Goal: Transaction & Acquisition: Purchase product/service

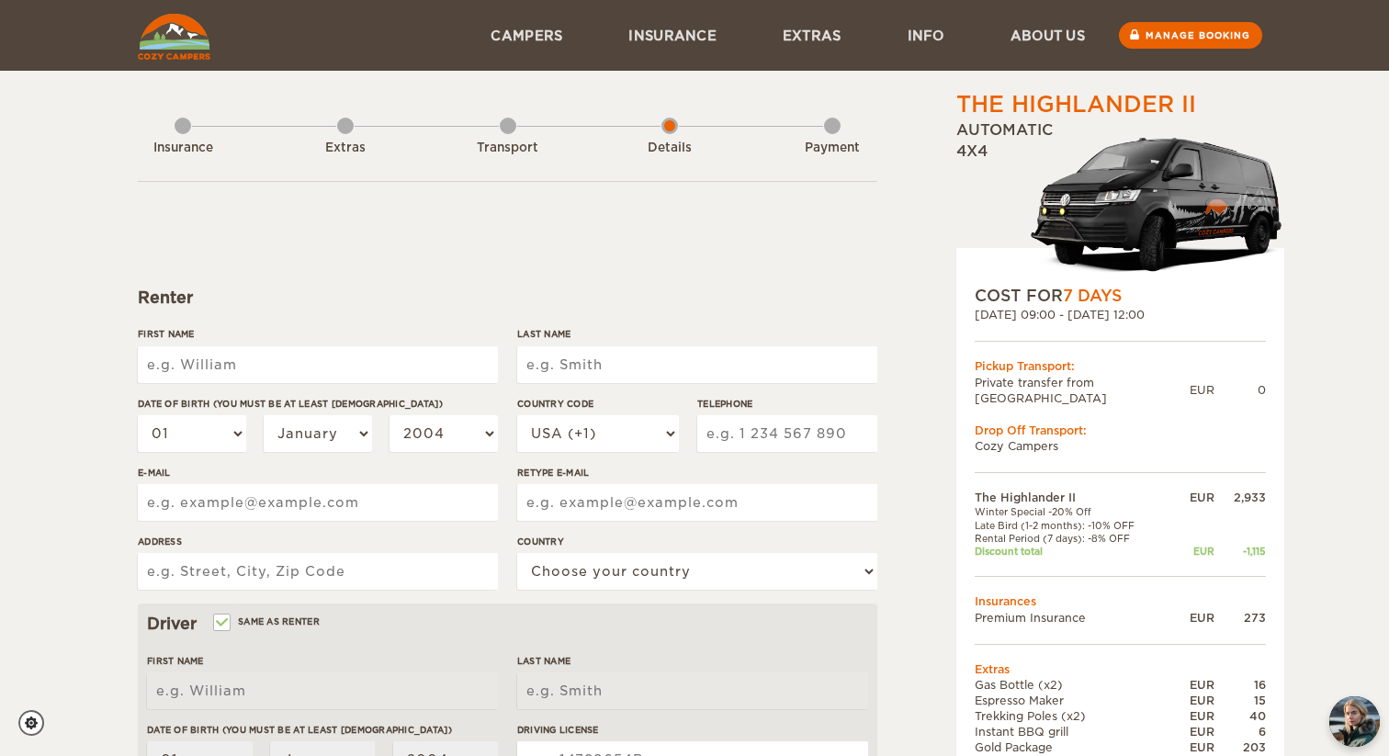
click at [442, 365] on input "First Name" at bounding box center [318, 364] width 360 height 37
type input "[PERSON_NAME]"
type input "Carlos"
type input "Santiso Pombo"
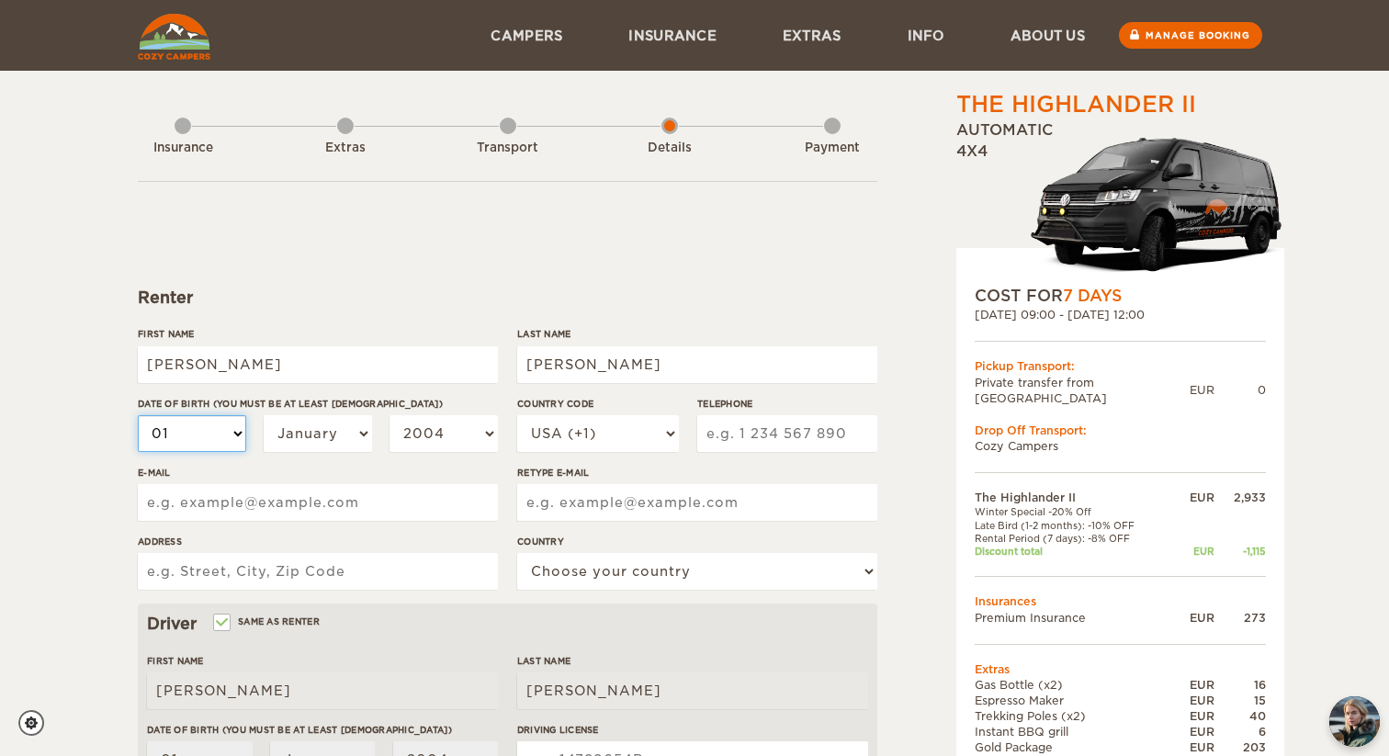
click at [216, 431] on select "01 02 03 04 05 06 07 08 09 10 11 12 13 14 15 16 17 18 19 20 21 22 23 24 25 26 2…" at bounding box center [192, 433] width 108 height 37
click at [198, 445] on select "01 02 03 04 05 06 07 08 09 10 11 12 13 14 15 16 17 18 19 20 21 22 23 24 25 26 2…" at bounding box center [192, 433] width 108 height 37
select select "20"
click at [138, 415] on select "01 02 03 04 05 06 07 08 09 10 11 12 13 14 15 16 17 18 19 20 21 22 23 24 25 26 2…" at bounding box center [192, 433] width 108 height 37
select select "20"
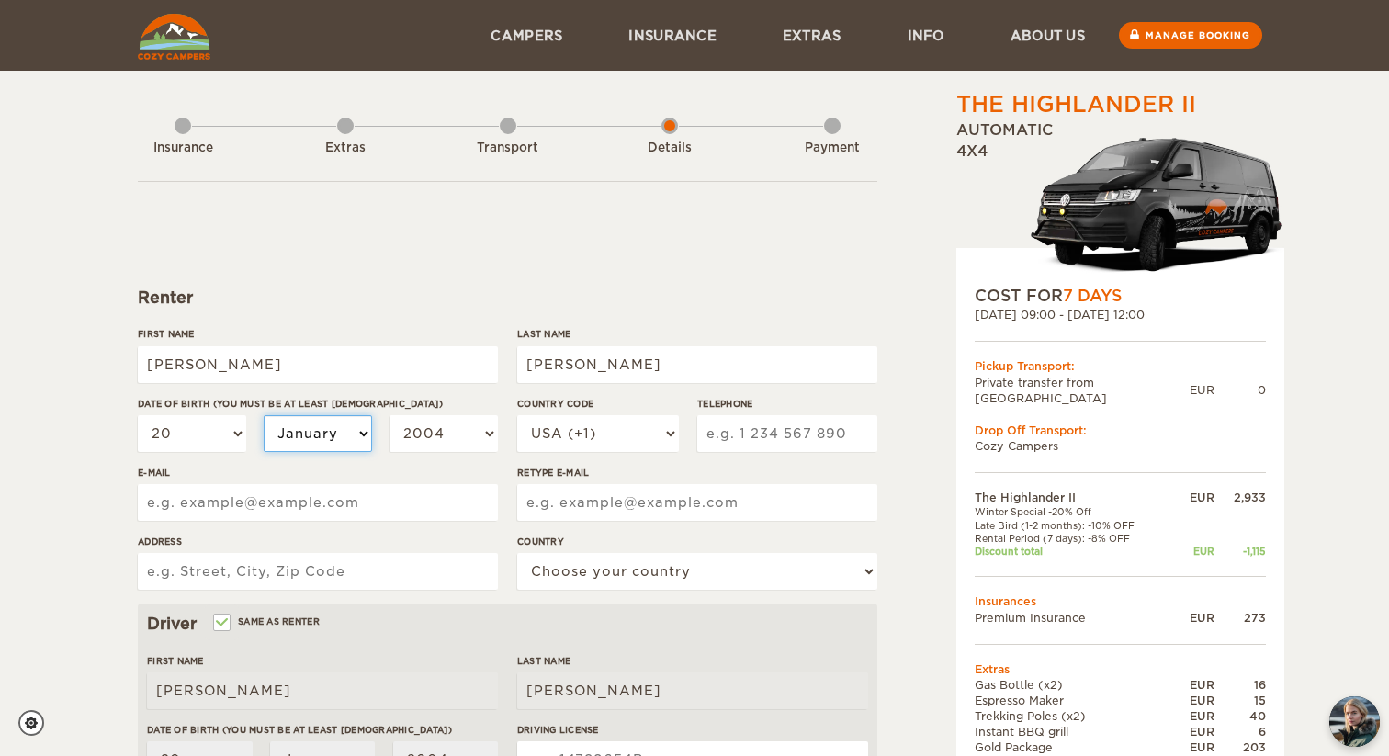
click at [342, 436] on select "January February March April May June July August September October November De…" at bounding box center [318, 433] width 108 height 37
select select "03"
click at [264, 415] on select "January February March April May June July August September October November De…" at bounding box center [318, 433] width 108 height 37
select select "03"
click at [454, 438] on select "2004 2003 2002 2001 2000 1999 1998 1997 1996 1995 1994 1993 1992 1991 1990 1989…" at bounding box center [443, 433] width 108 height 37
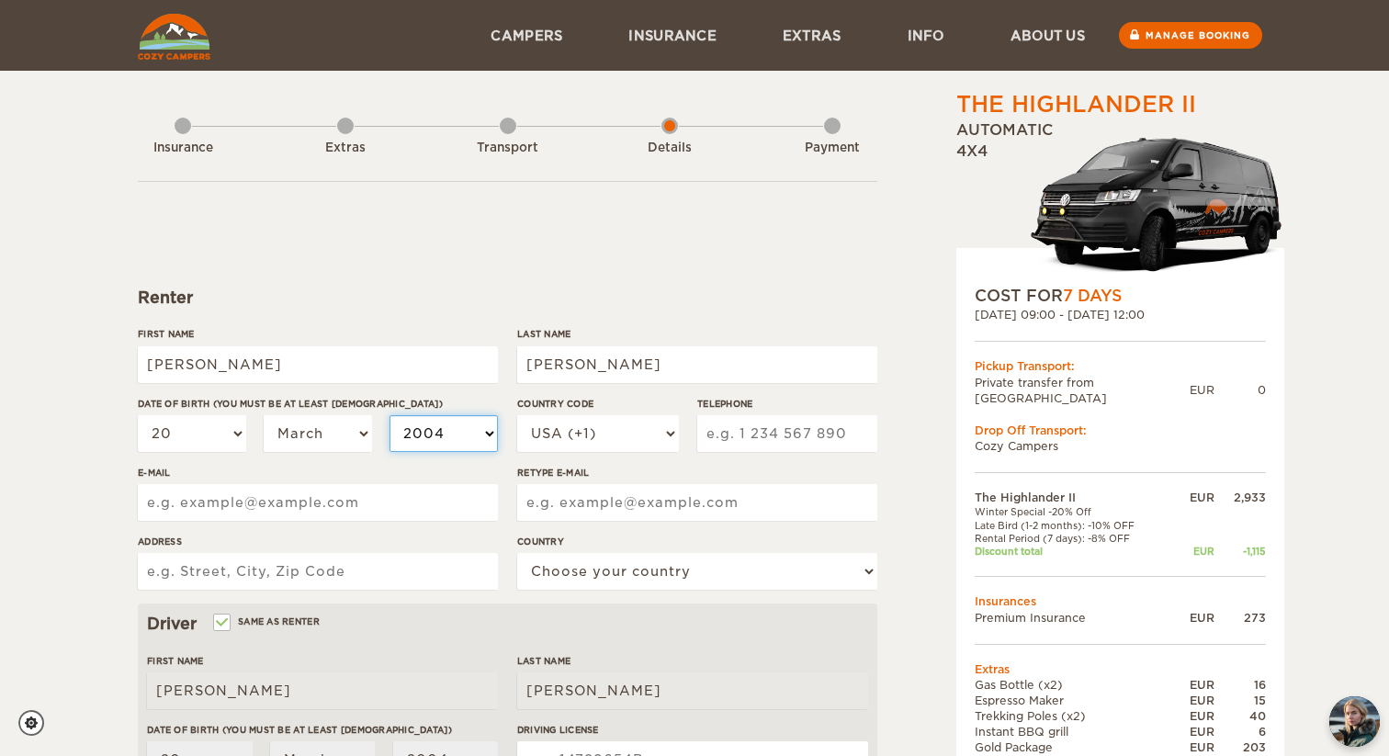
select select "1985"
click at [389, 415] on select "2004 2003 2002 2001 2000 1999 1998 1997 1996 1995 1994 1993 1992 1991 1990 1989…" at bounding box center [443, 433] width 108 height 37
select select "1985"
click at [594, 441] on select "USA (+1) UK (+44) Germany (+49) Algeria (+213) Andorra (+376) Angola (+244) Ang…" at bounding box center [598, 433] width 162 height 37
select select "34"
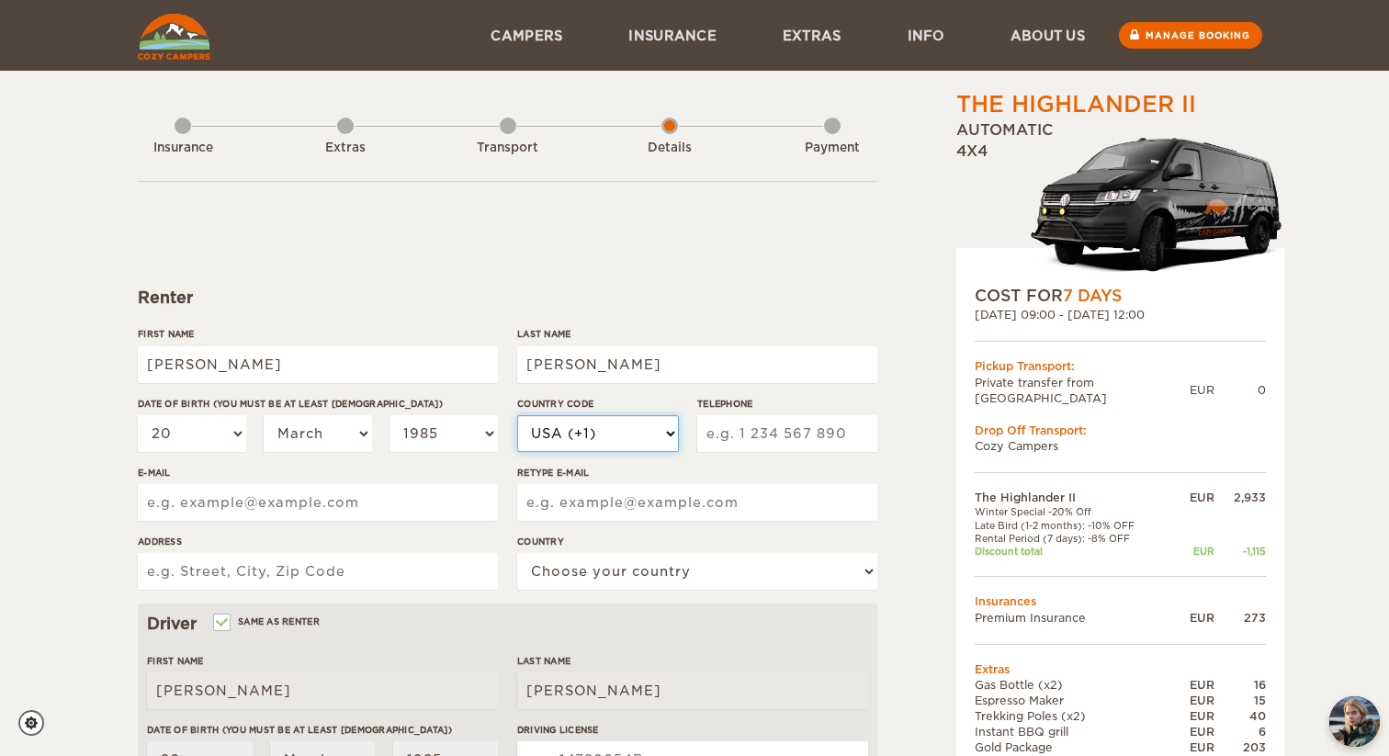
click at [517, 415] on select "USA (+1) UK (+44) Germany (+49) Algeria (+213) Andorra (+376) Angola (+244) Ang…" at bounding box center [598, 433] width 162 height 37
click at [724, 433] on input "Telephone" at bounding box center [787, 433] width 180 height 37
type input "677452192"
click at [362, 499] on input "E-mail" at bounding box center [318, 502] width 360 height 37
type input "carlos_santiso@me.com"
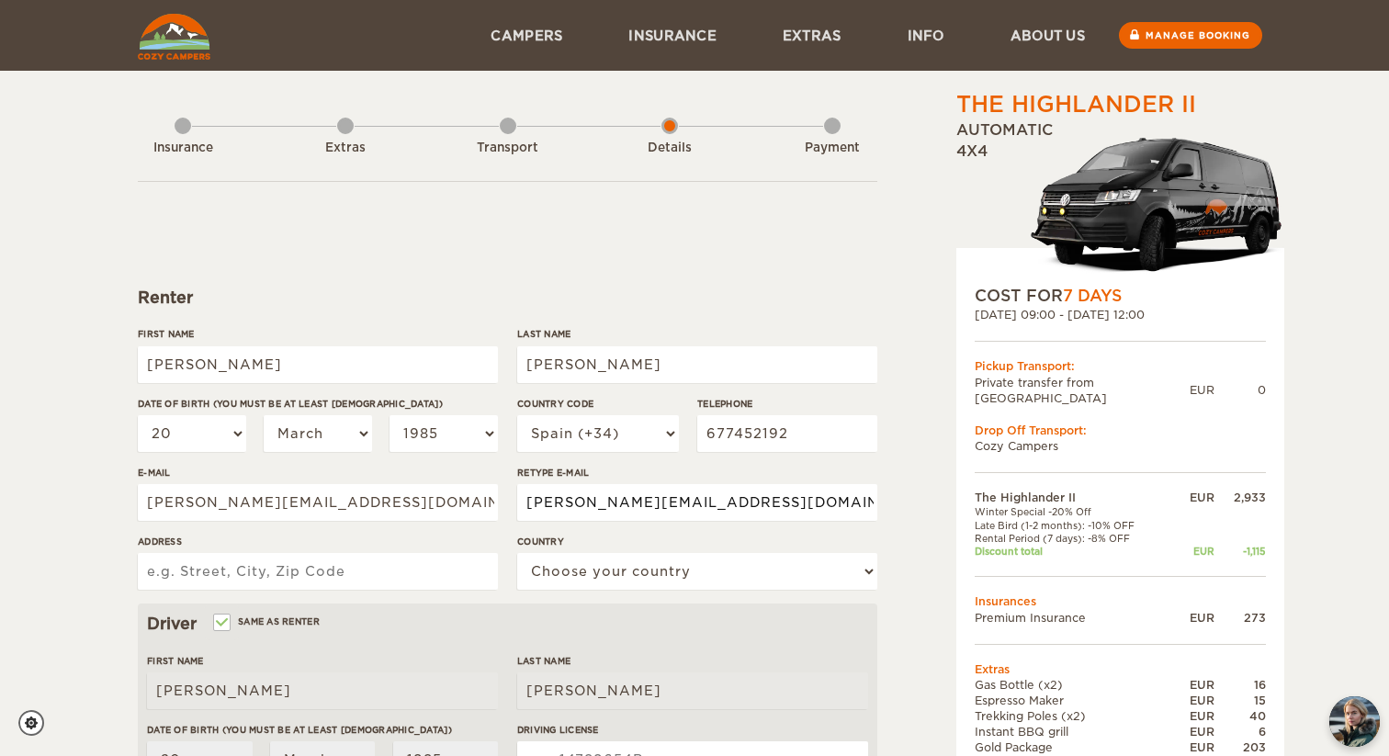
type input "carlos_santiso@me.com"
type input "Calle Rosalia de Castro 1 1ºD"
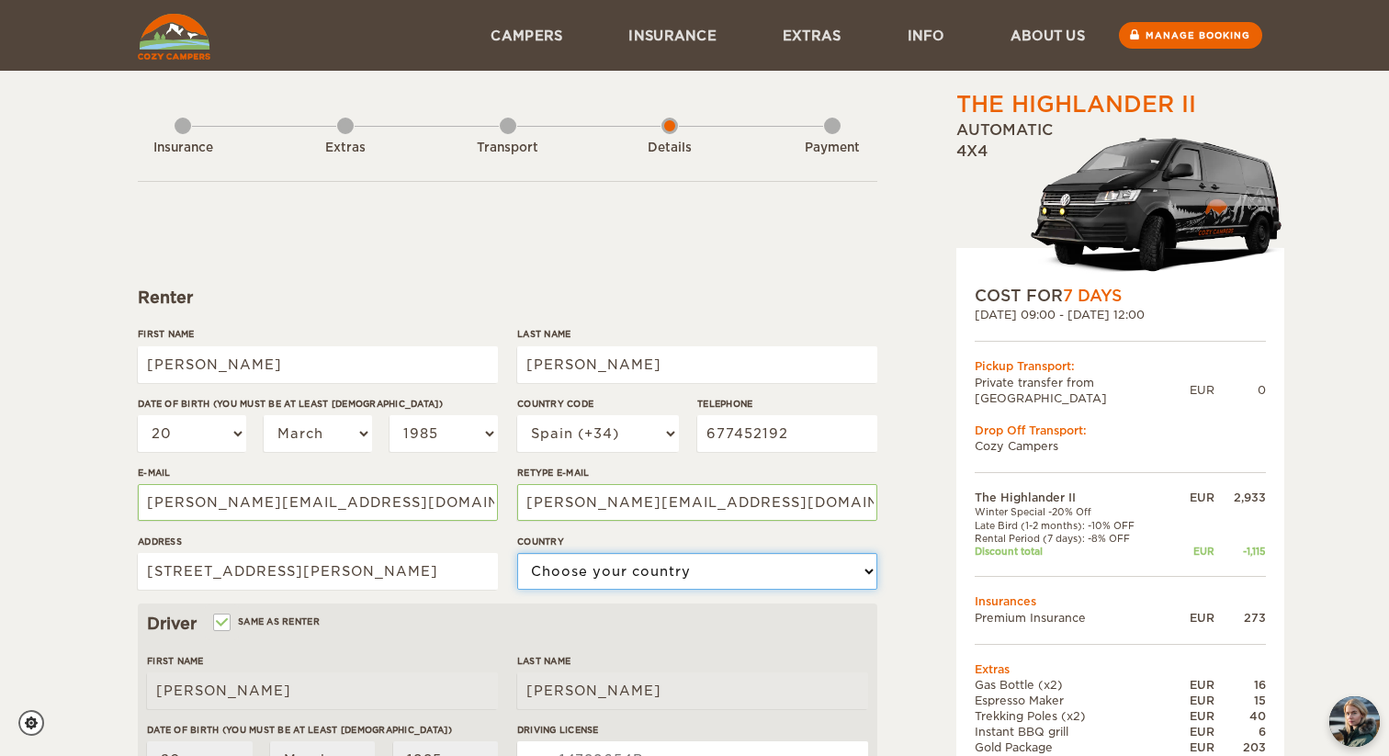
click at [629, 580] on select "Choose your country United States United Kingdom Germany Afghanistan Albania Al…" at bounding box center [697, 571] width 360 height 37
select select "196"
click at [517, 553] on select "Choose your country United States United Kingdom Germany Afghanistan Albania Al…" at bounding box center [697, 571] width 360 height 37
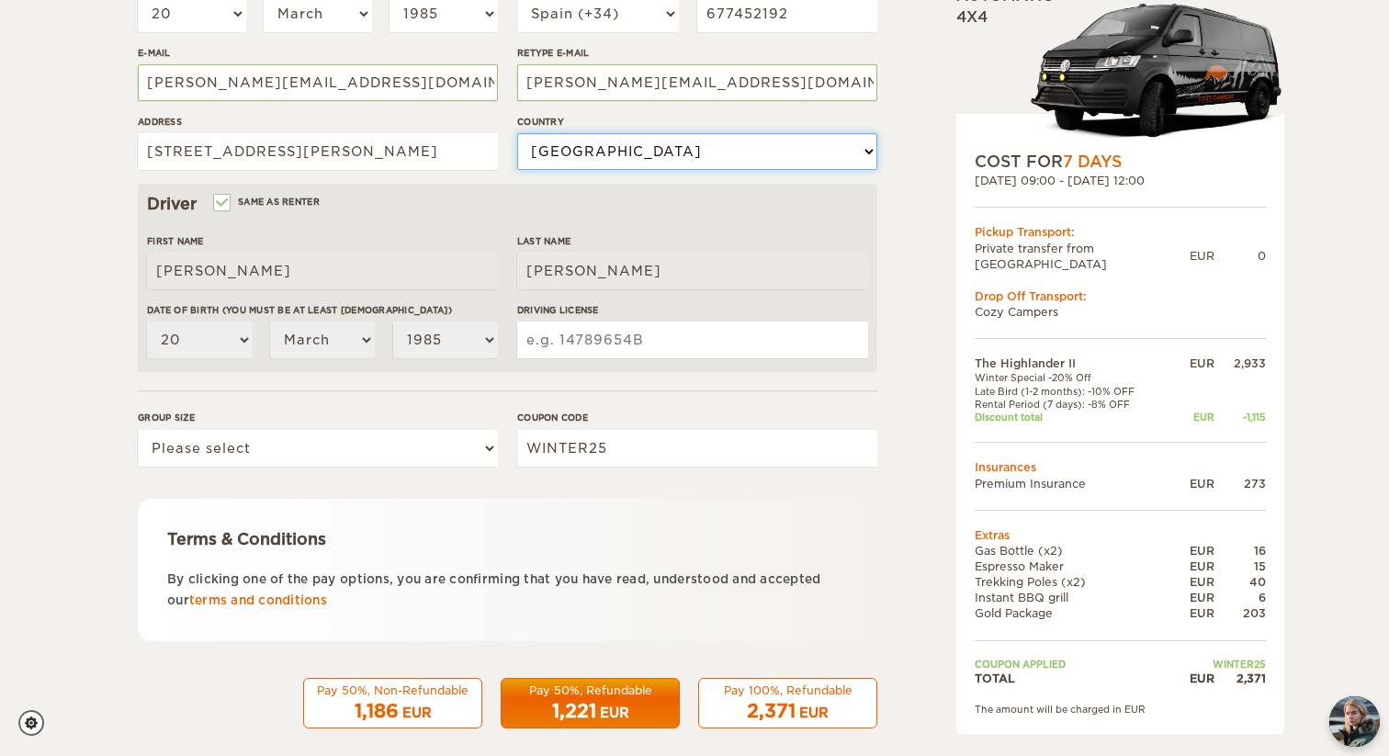
scroll to position [439, 0]
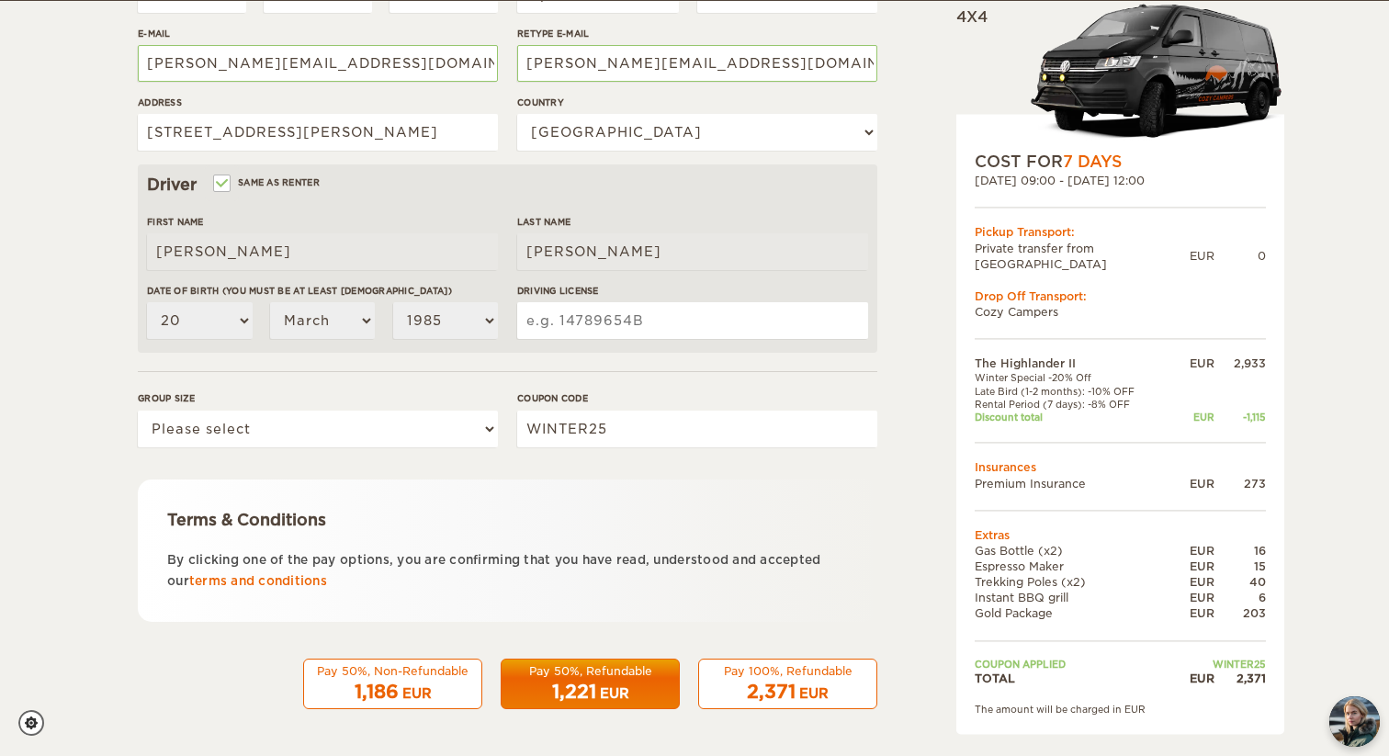
click at [606, 325] on input "Driving License" at bounding box center [692, 320] width 351 height 37
type input "47382077f"
click at [470, 427] on select "Please select 1 2" at bounding box center [318, 429] width 360 height 37
select select "2"
click at [138, 411] on select "Please select 1 2" at bounding box center [318, 429] width 360 height 37
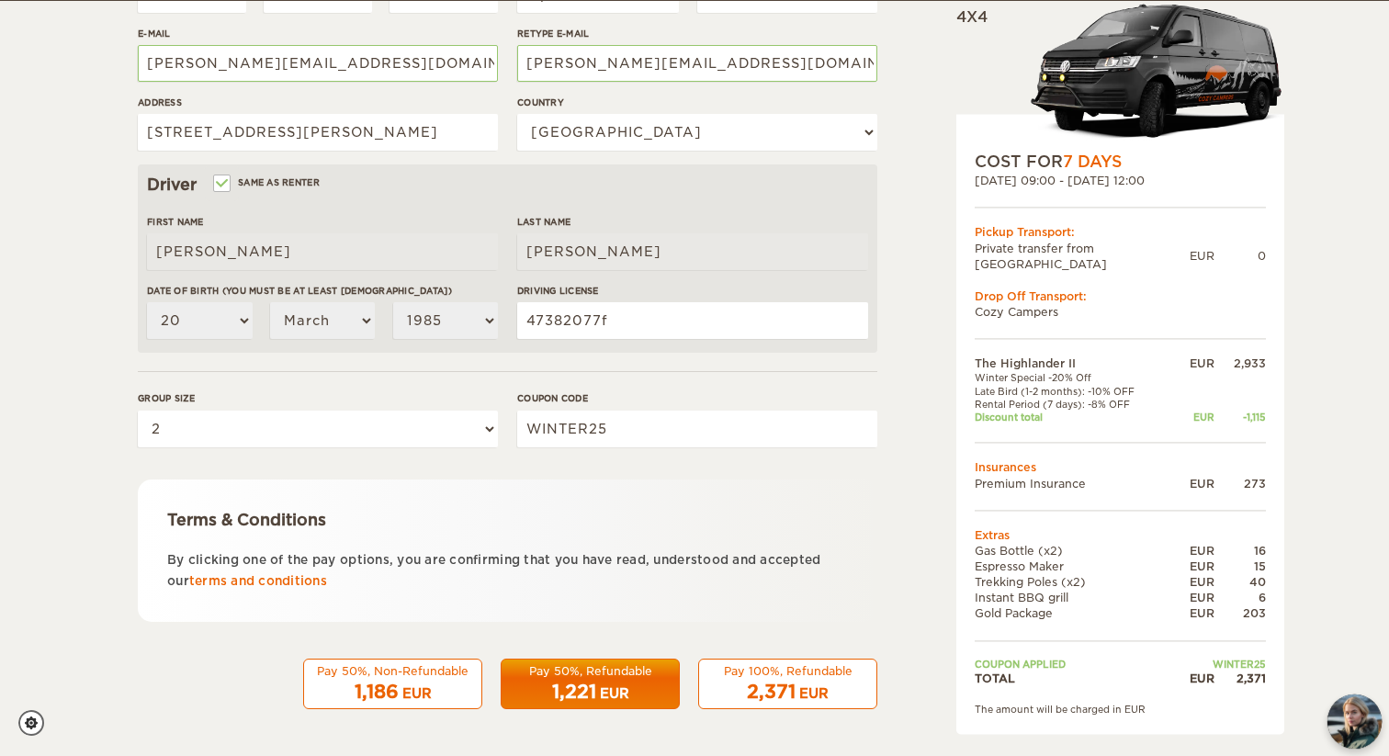
click at [1342, 704] on img "chat-button" at bounding box center [1354, 721] width 54 height 54
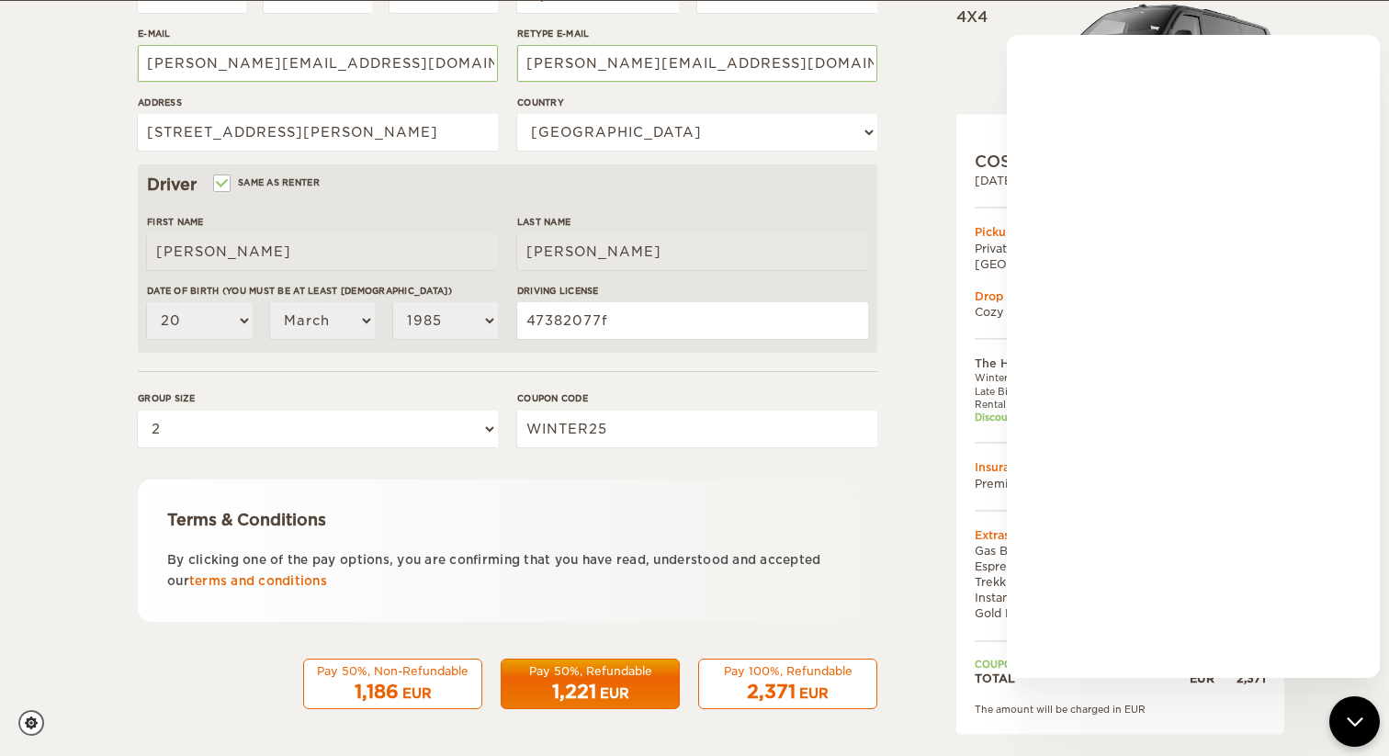
click at [927, 448] on div "The Highlander II Expand Collapse Total 2,371 EUR Automatic 4x4 COST FOR 7 Days…" at bounding box center [1073, 193] width 355 height 1087
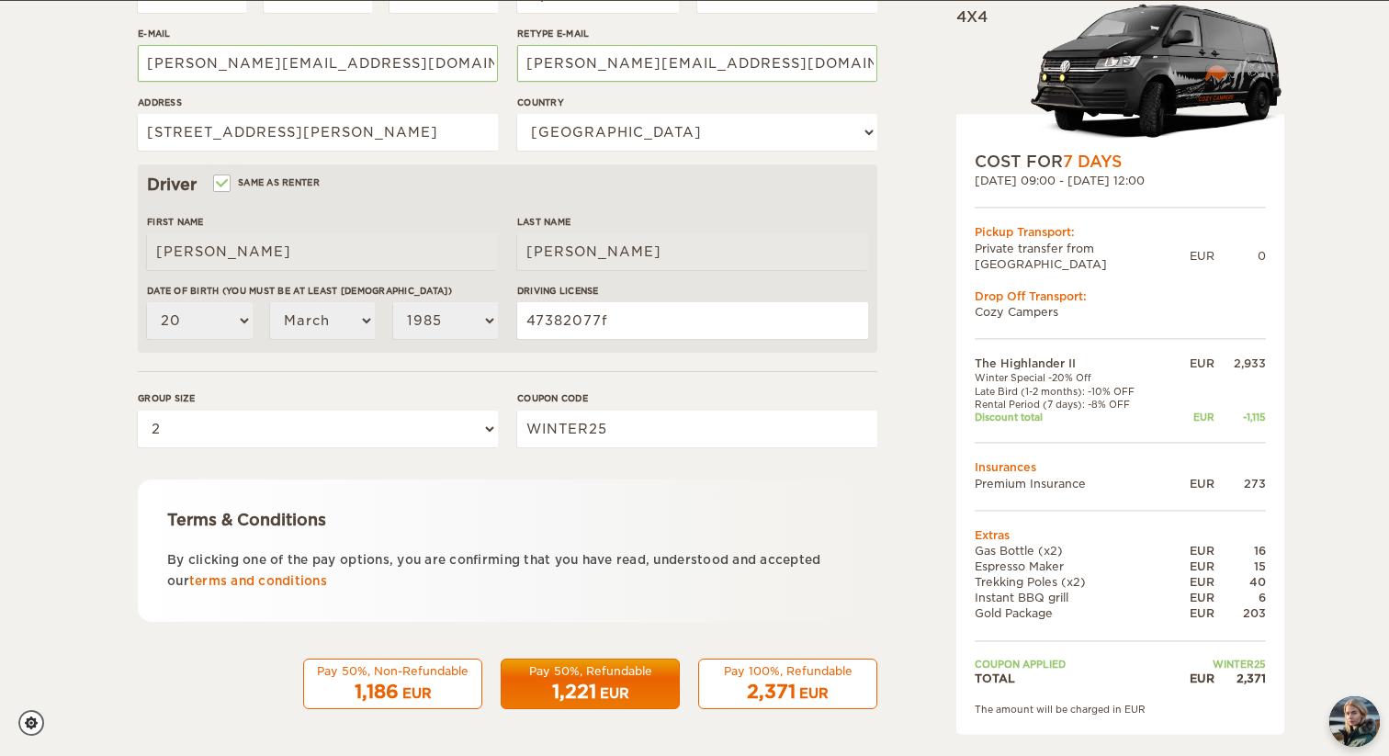
click at [608, 693] on div "EUR" at bounding box center [614, 693] width 29 height 18
click at [309, 576] on link "terms and conditions" at bounding box center [258, 581] width 138 height 14
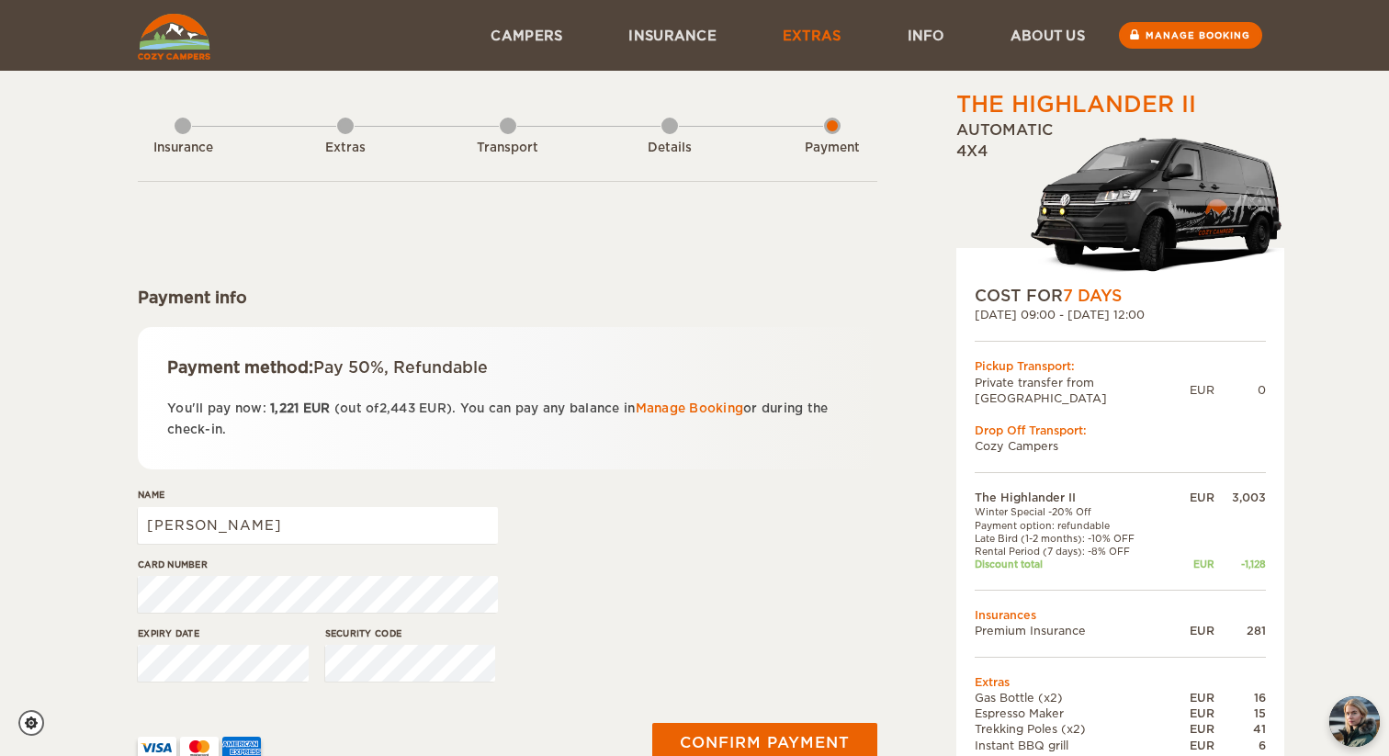
click at [810, 42] on link "Extras" at bounding box center [811, 35] width 125 height 71
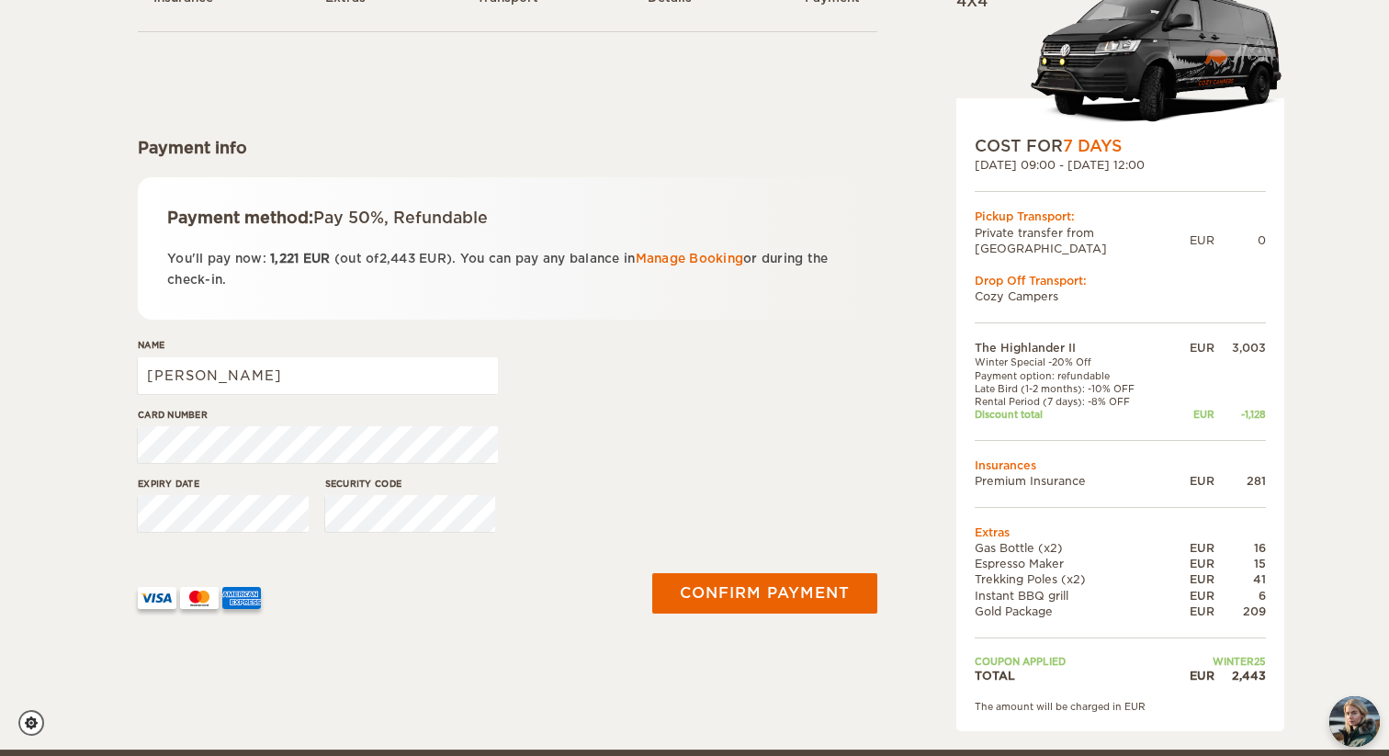
scroll to position [154, 0]
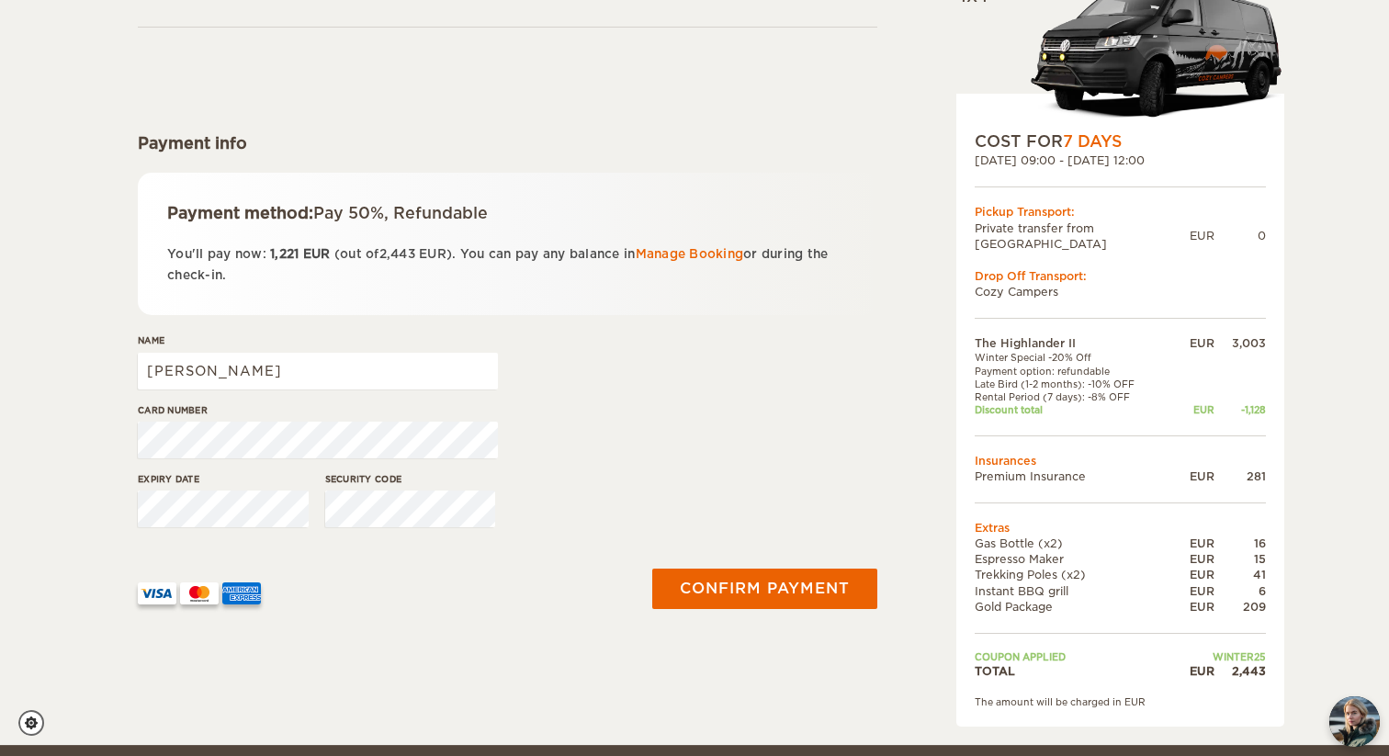
click at [356, 345] on label"] "Name" at bounding box center [318, 340] width 360 height 14
click at [356, 353] on input "Carlos" at bounding box center [318, 371] width 360 height 37
click at [347, 366] on input "Carlos" at bounding box center [318, 371] width 360 height 37
type input "Carlos Santiso Pombo"
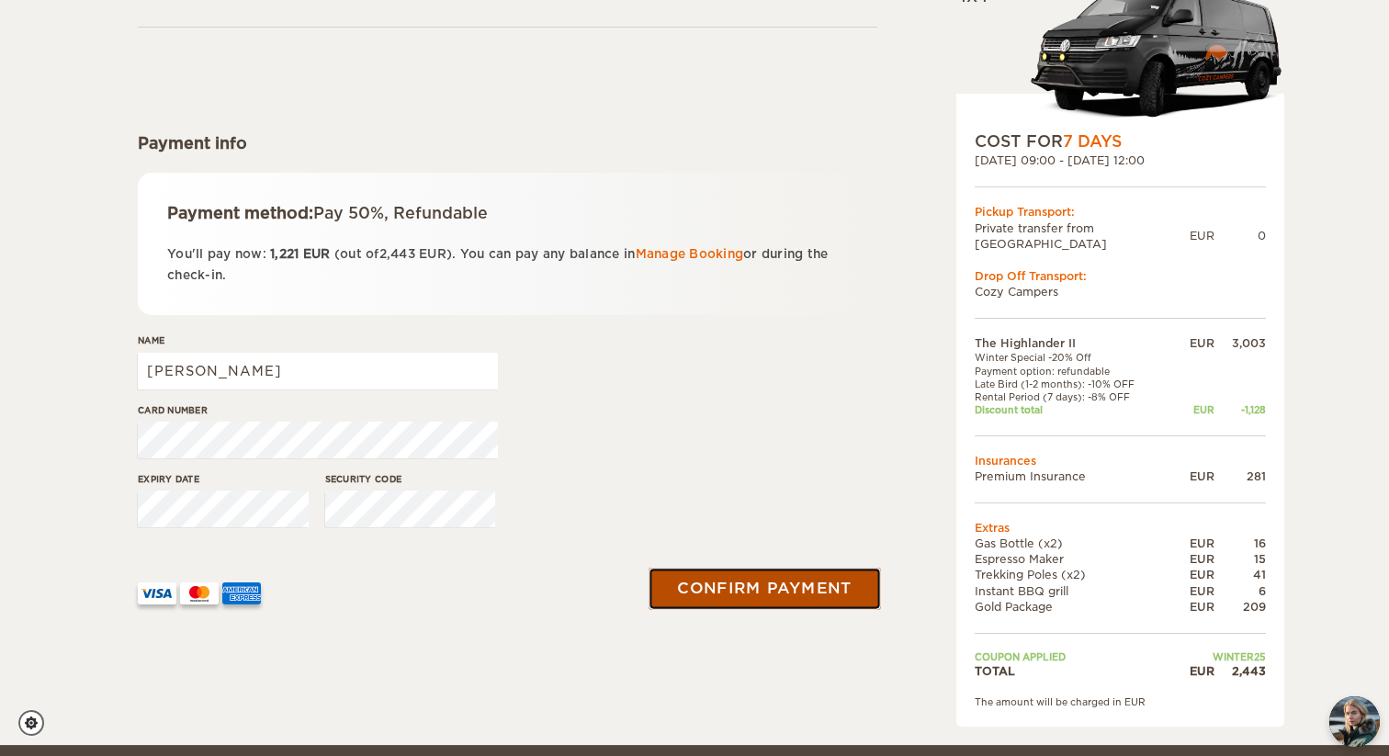
click at [735, 591] on button "Confirm payment" at bounding box center [763, 589] width 231 height 41
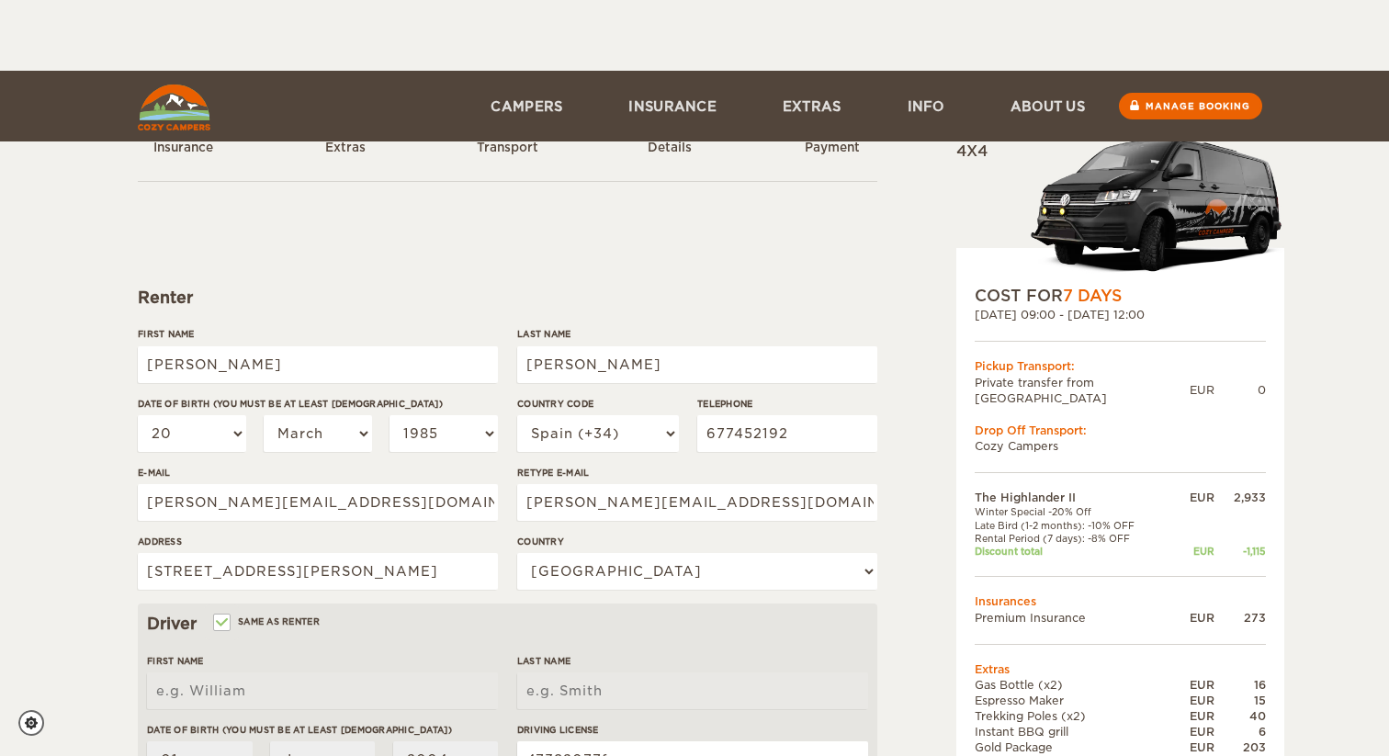
select select "20"
select select "03"
select select "1985"
select select "34"
select select "196"
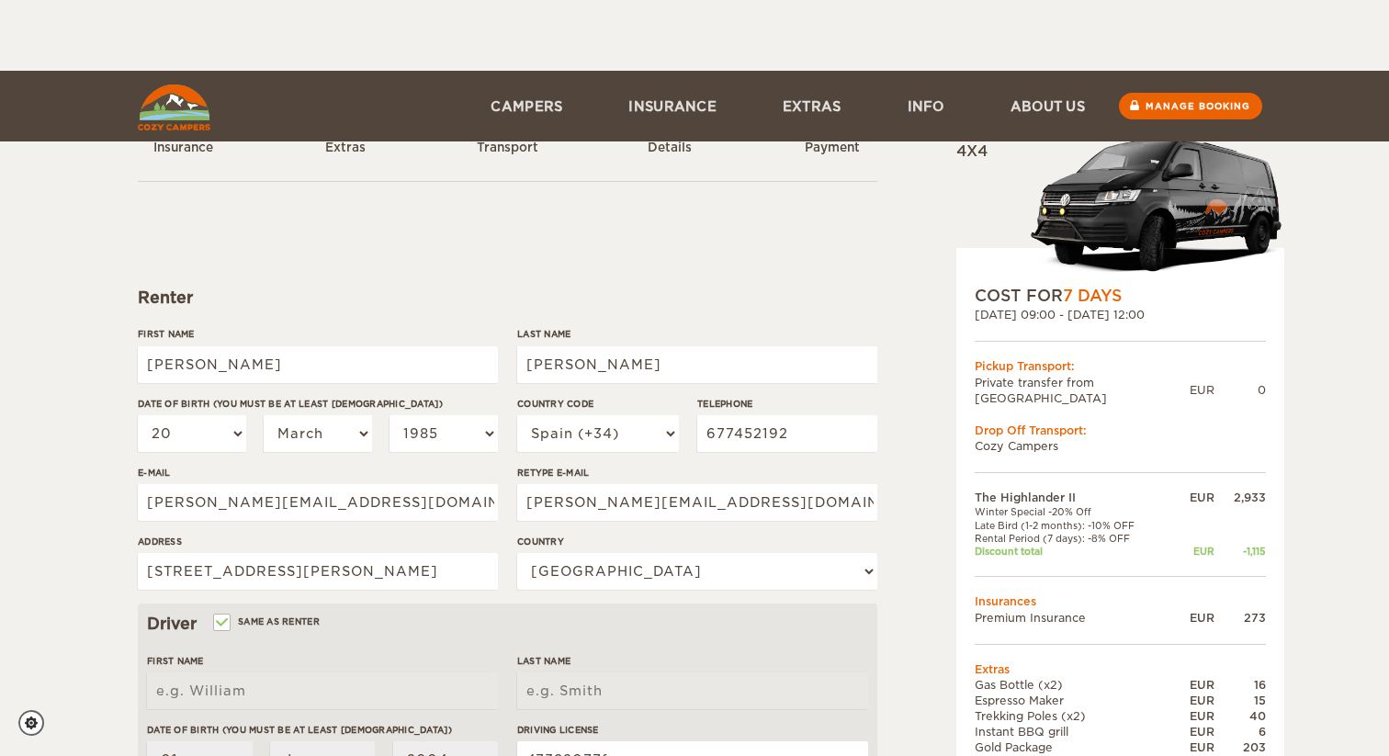
select select "2"
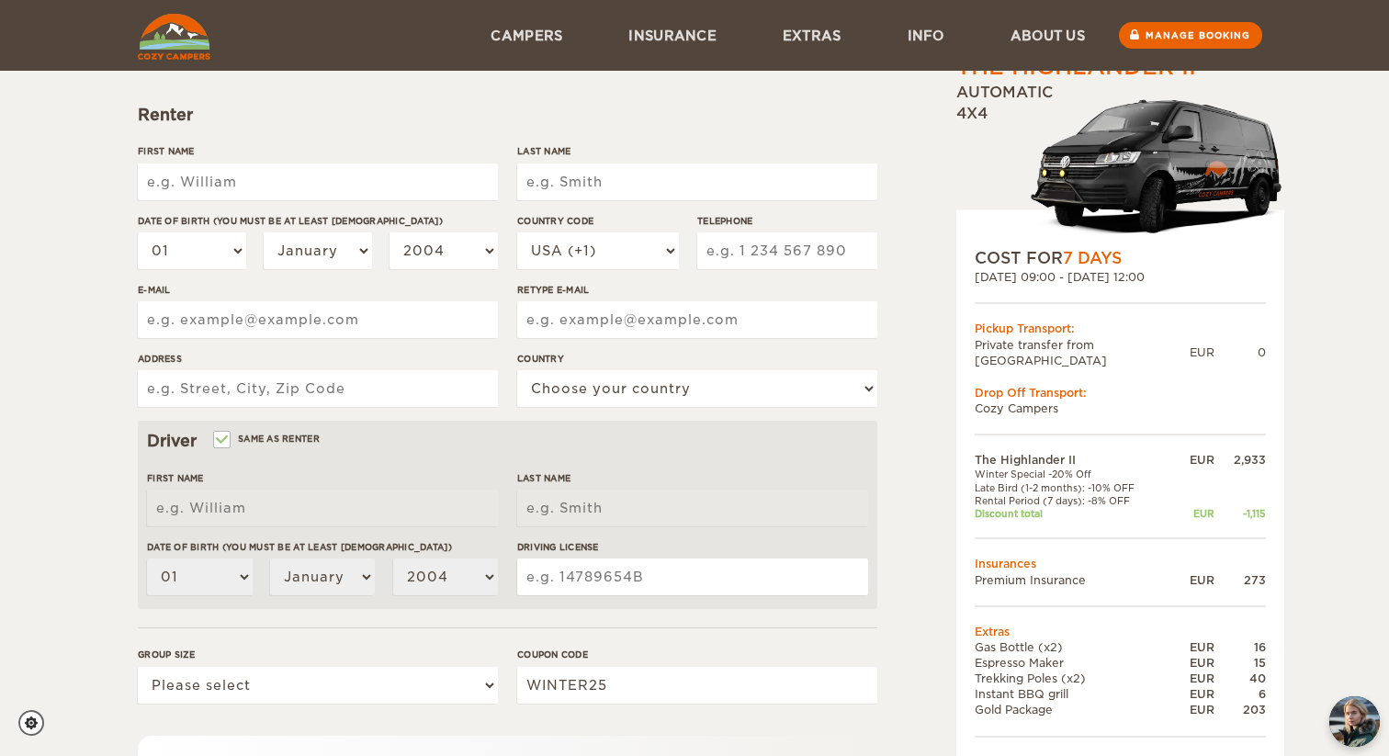
scroll to position [144, 0]
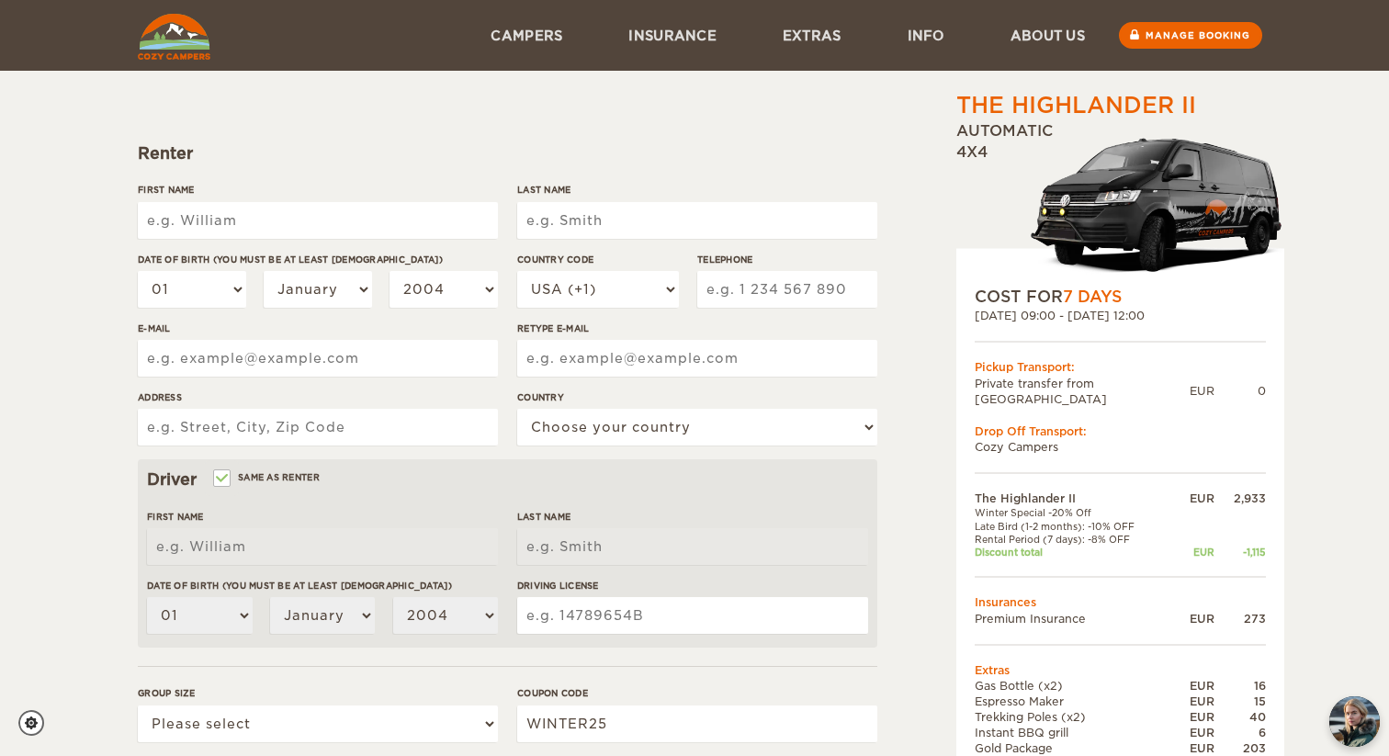
click at [389, 220] on input "First Name" at bounding box center [318, 220] width 360 height 37
type input "[PERSON_NAME]"
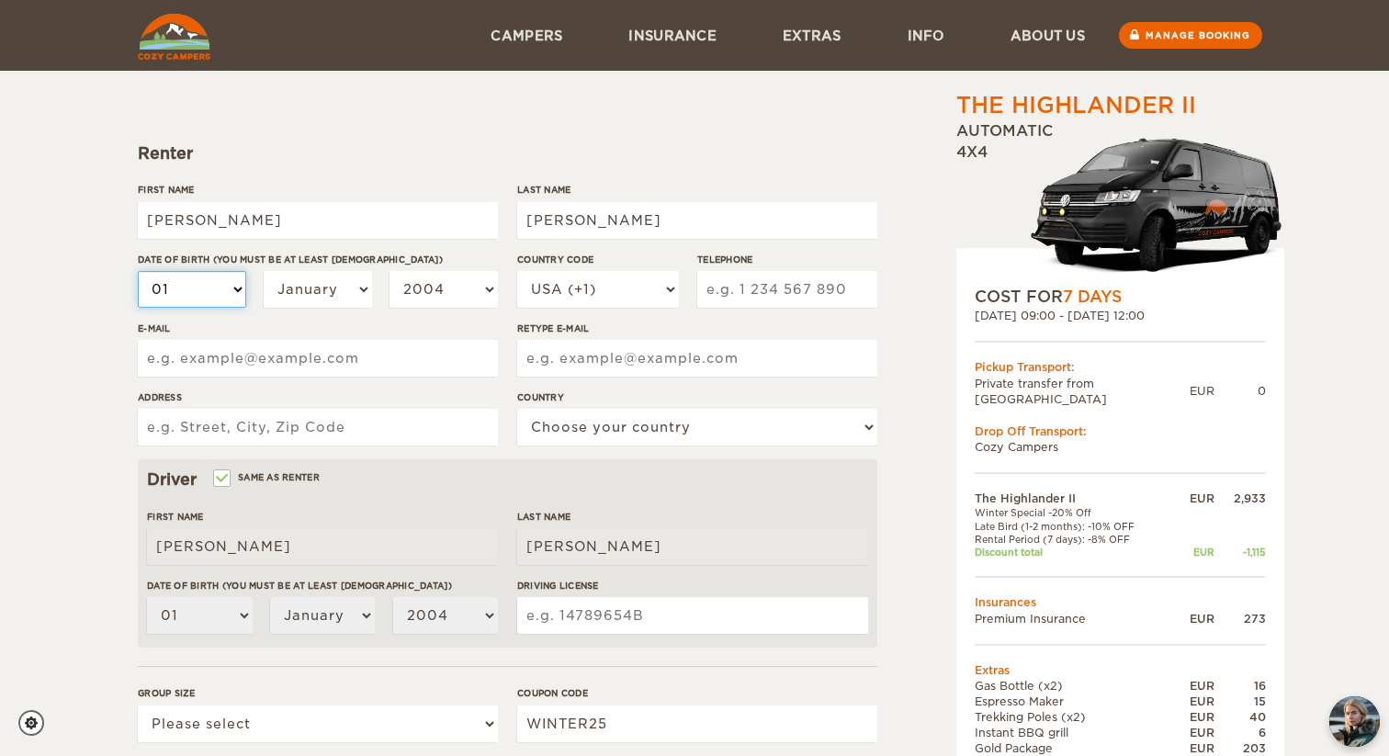
click at [210, 280] on select "01 02 03 04 05 06 07 08 09 10 11 12 13 14 15 16 17 18 19 20 21 22 23 24 25 26 2…" at bounding box center [192, 289] width 108 height 37
select select "20"
click at [138, 271] on select "01 02 03 04 05 06 07 08 09 10 11 12 13 14 15 16 17 18 19 20 21 22 23 24 25 26 2…" at bounding box center [192, 289] width 108 height 37
select select "20"
click at [347, 298] on select "January February March April May June July August September October November De…" at bounding box center [318, 289] width 108 height 37
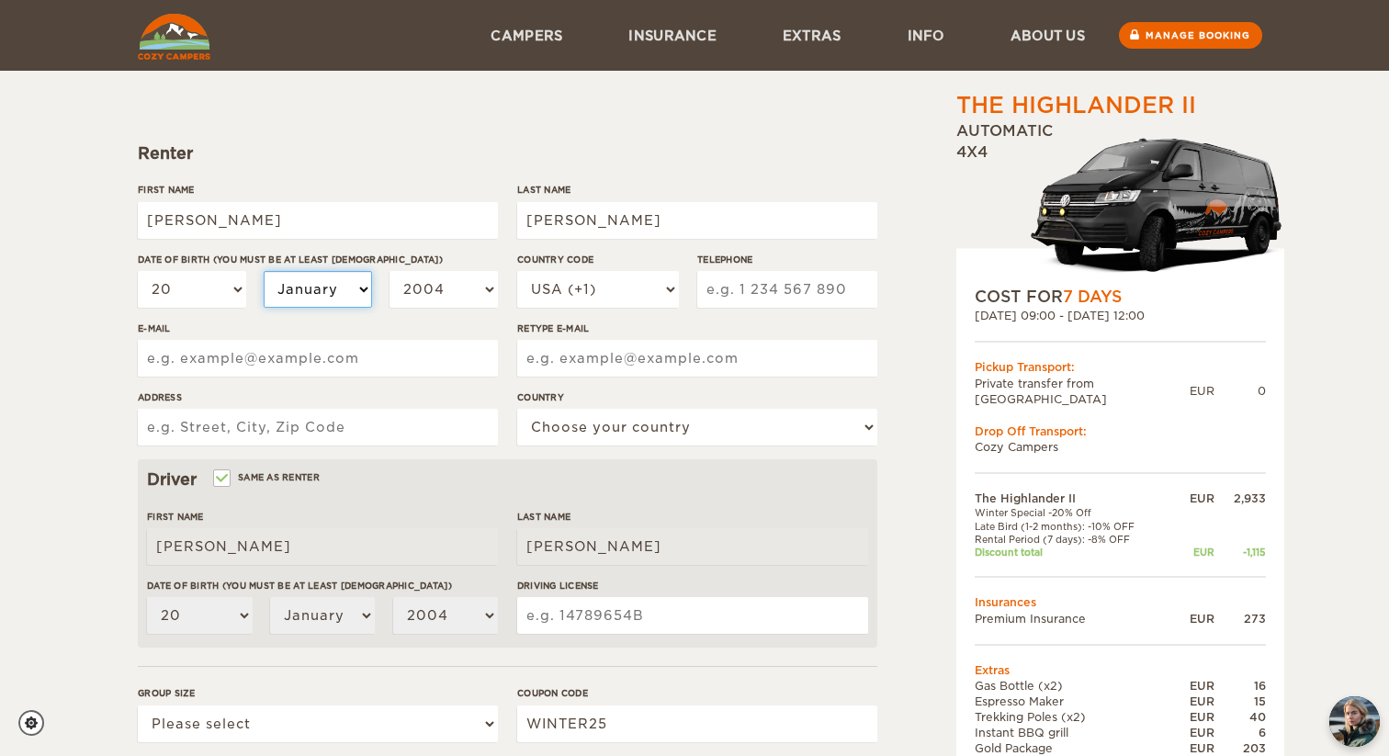
select select "03"
click at [264, 271] on select "January February March April May June July August September October November De…" at bounding box center [318, 289] width 108 height 37
select select "03"
click at [456, 305] on select "2004 2003 2002 2001 2000 1999 1998 1997 1996 1995 1994 1993 1992 1991 1990 1989…" at bounding box center [443, 289] width 108 height 37
select select "1985"
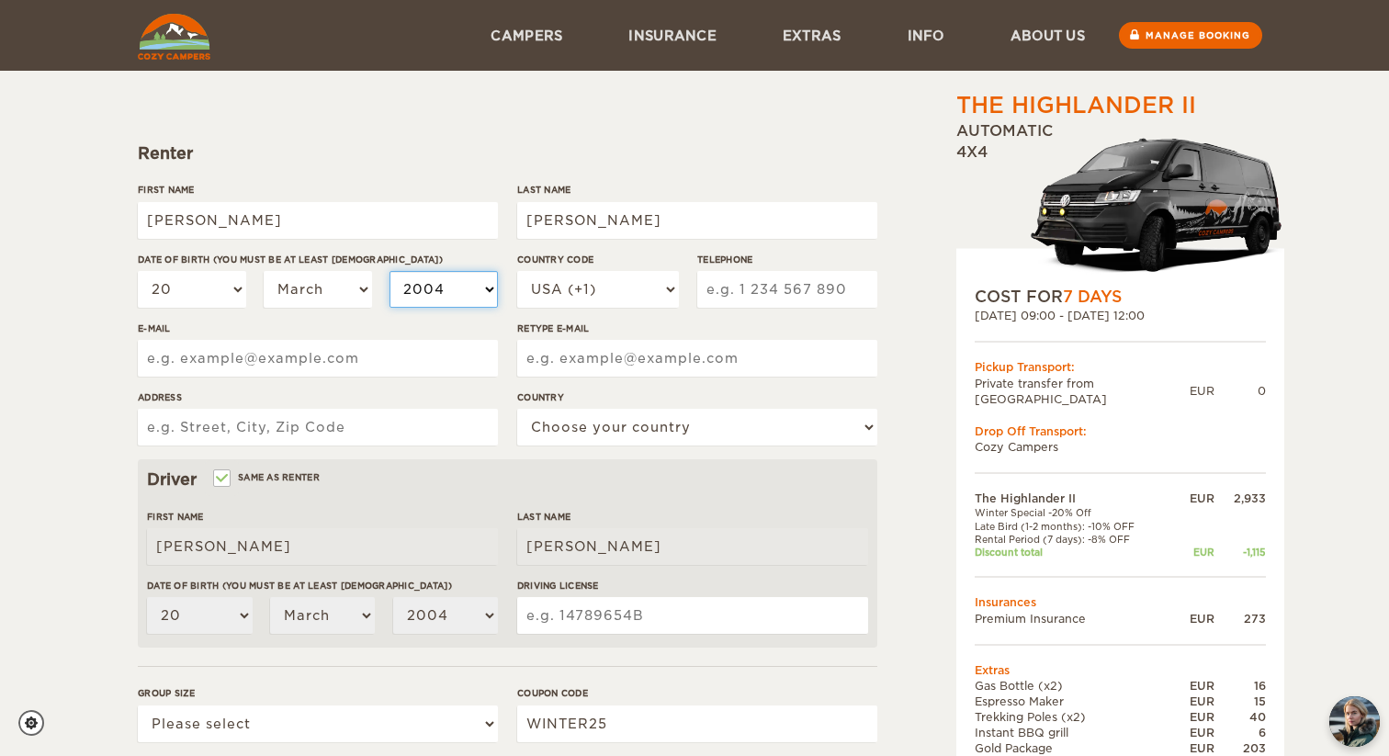
click at [389, 271] on select "2004 2003 2002 2001 2000 1999 1998 1997 1996 1995 1994 1993 1992 1991 1990 1989…" at bounding box center [443, 289] width 108 height 37
select select "1985"
click at [601, 303] on select "USA (+1) UK (+44) Germany (+49) Algeria (+213) Andorra (+376) Angola (+244) Ang…" at bounding box center [598, 289] width 162 height 37
select select "34"
click at [517, 271] on select "USA (+1) UK (+44) Germany (+49) Algeria (+213) Andorra (+376) Angola (+244) Ang…" at bounding box center [598, 289] width 162 height 37
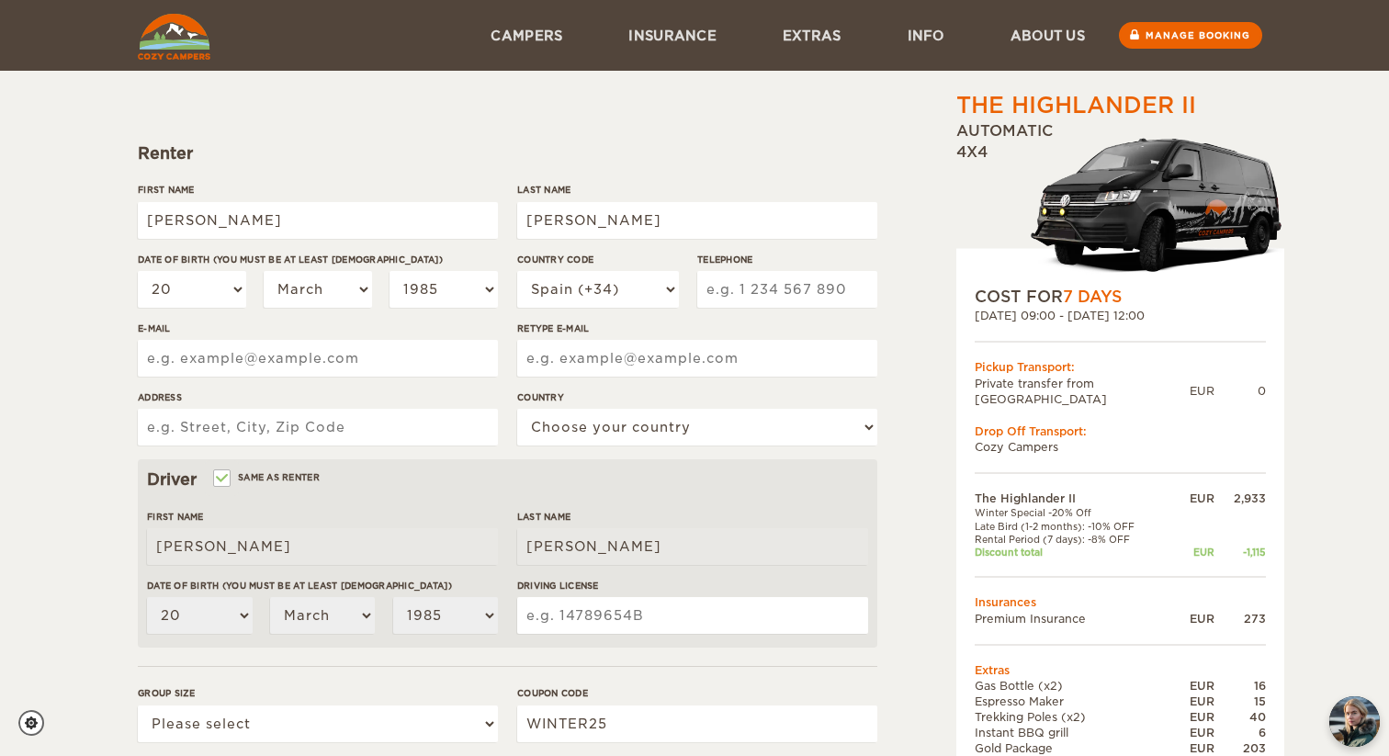
click at [756, 282] on input "Telephone" at bounding box center [787, 289] width 180 height 37
type input "677452192"
click at [381, 361] on input "E-mail" at bounding box center [318, 358] width 360 height 37
type input "carlos_santiso@me.com"
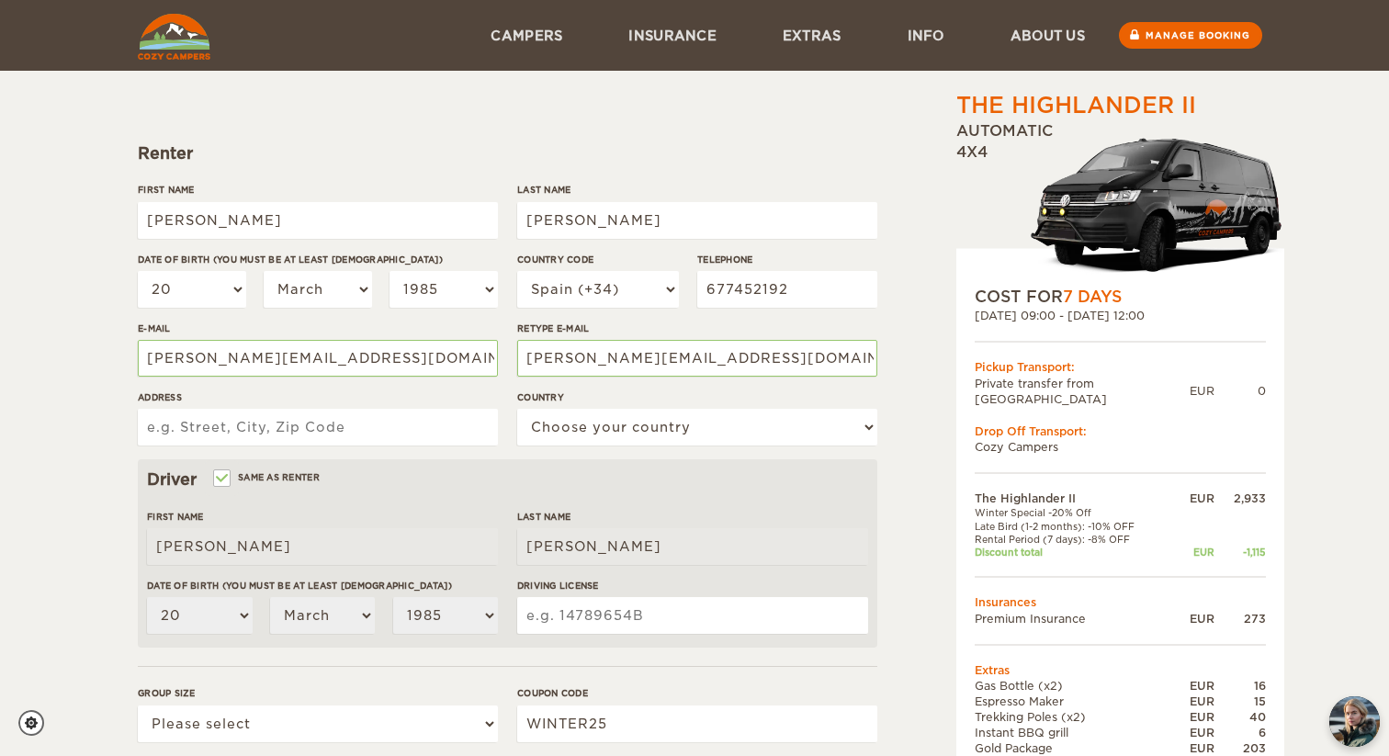
click at [398, 437] on input "Address" at bounding box center [318, 427] width 360 height 37
type input "C"
type input "Rosalia de Castro 1 1ºD"
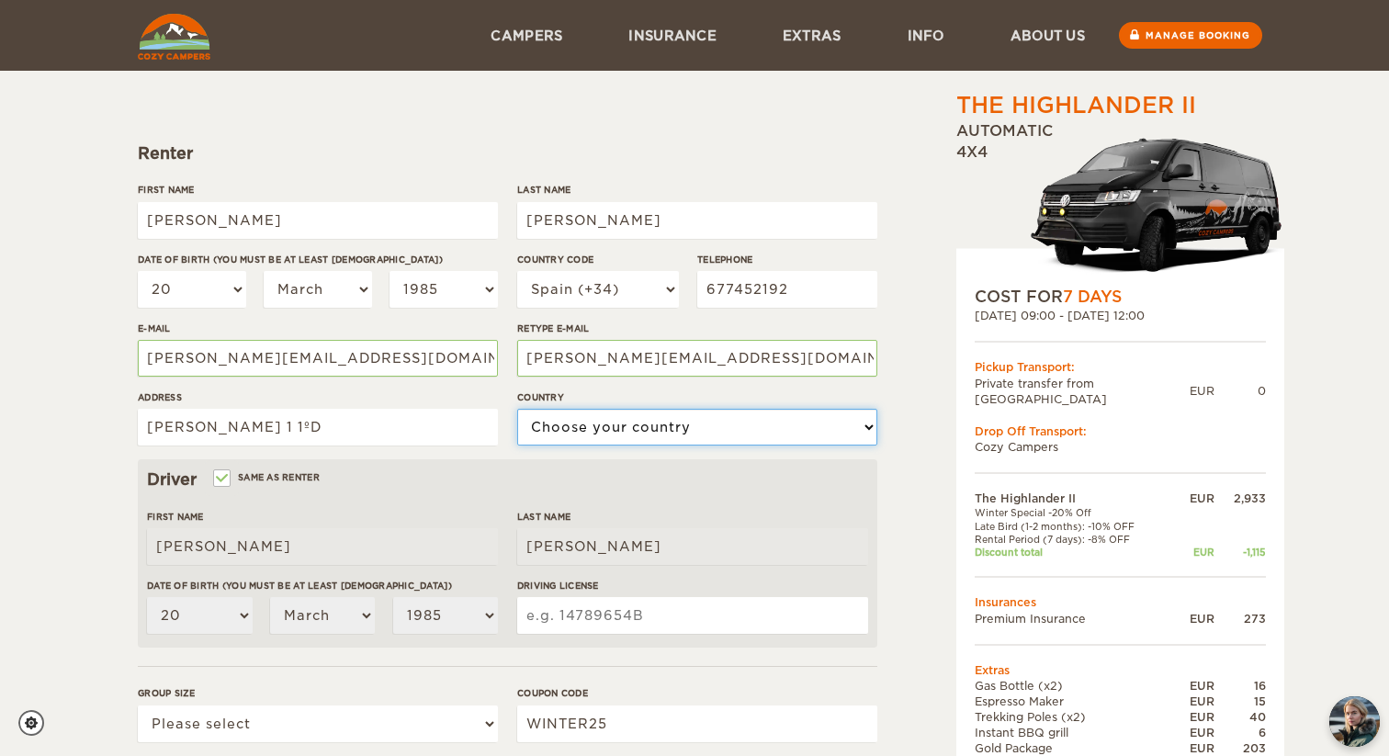
click at [658, 427] on select "Choose your country United States United Kingdom Germany Afghanistan Albania Al…" at bounding box center [697, 427] width 360 height 37
select select "196"
click at [517, 409] on select "Choose your country United States United Kingdom Germany Afghanistan Albania Al…" at bounding box center [697, 427] width 360 height 37
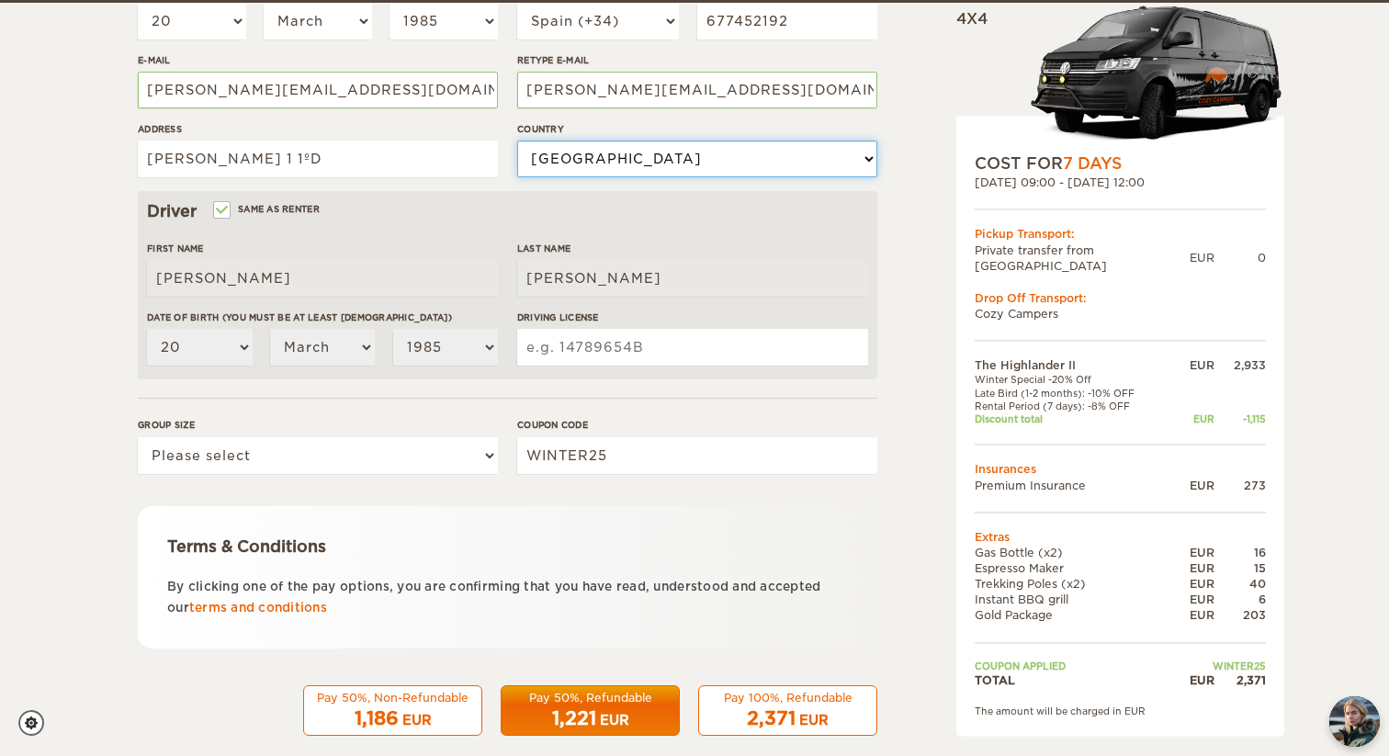
scroll to position [416, 0]
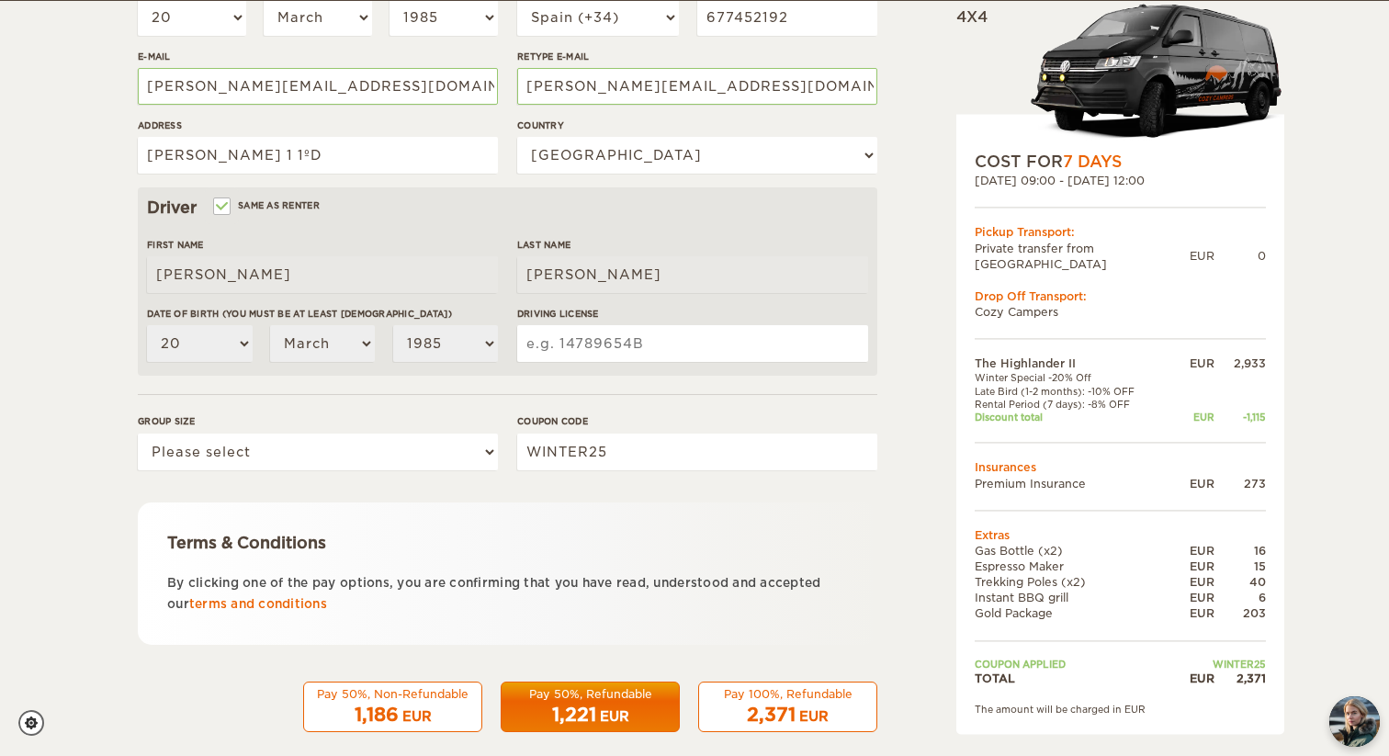
click at [584, 355] on input "Driving License" at bounding box center [692, 343] width 351 height 37
type input "47382077F"
click at [422, 445] on select "Please select 1 2" at bounding box center [318, 452] width 360 height 37
select select "2"
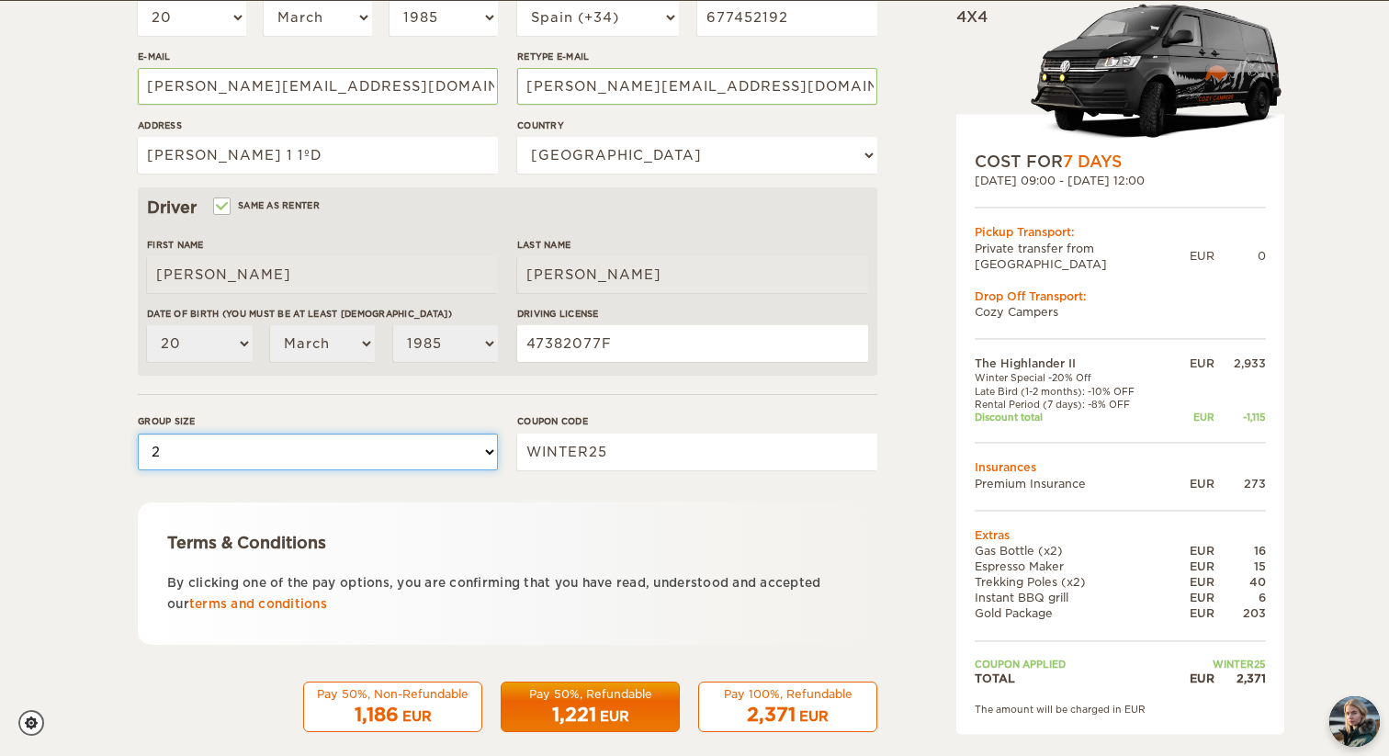
click at [138, 434] on select "Please select 1 2" at bounding box center [318, 452] width 360 height 37
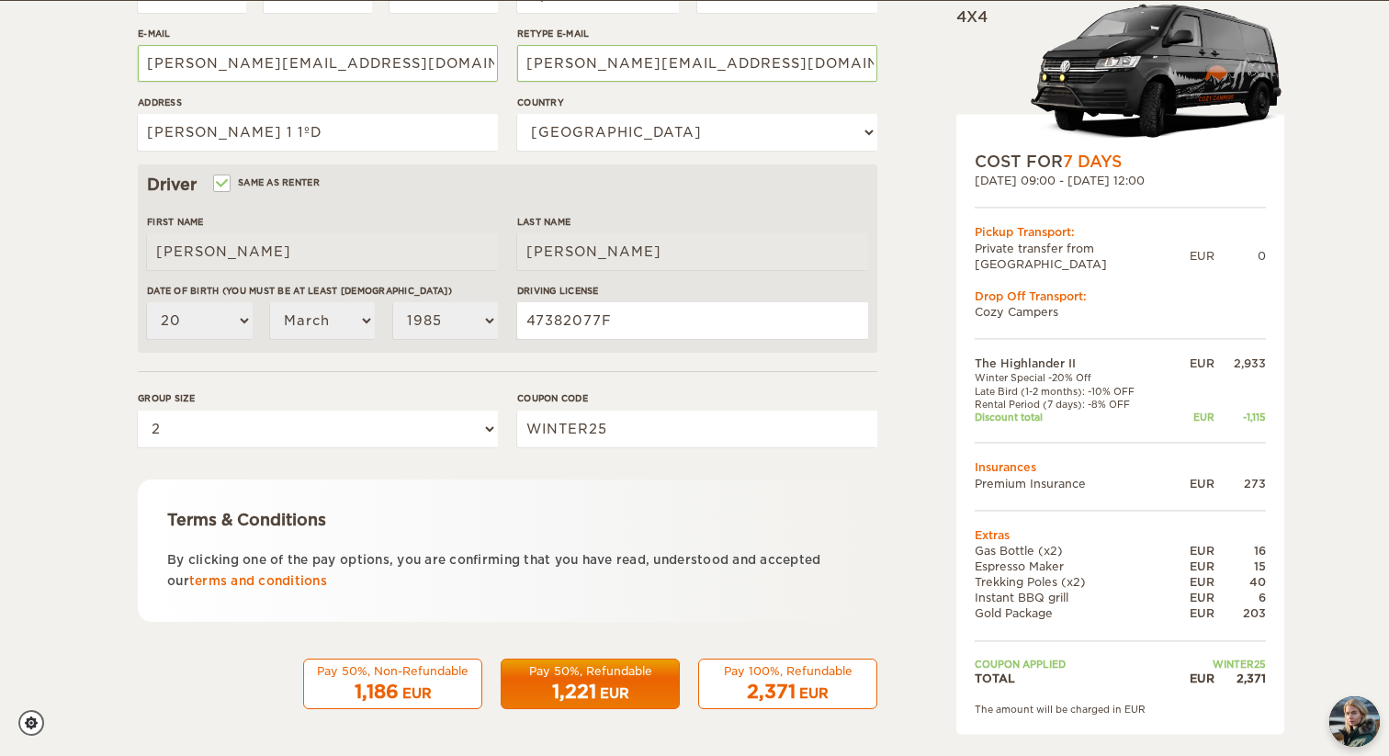
click at [611, 684] on div "EUR" at bounding box center [614, 693] width 29 height 18
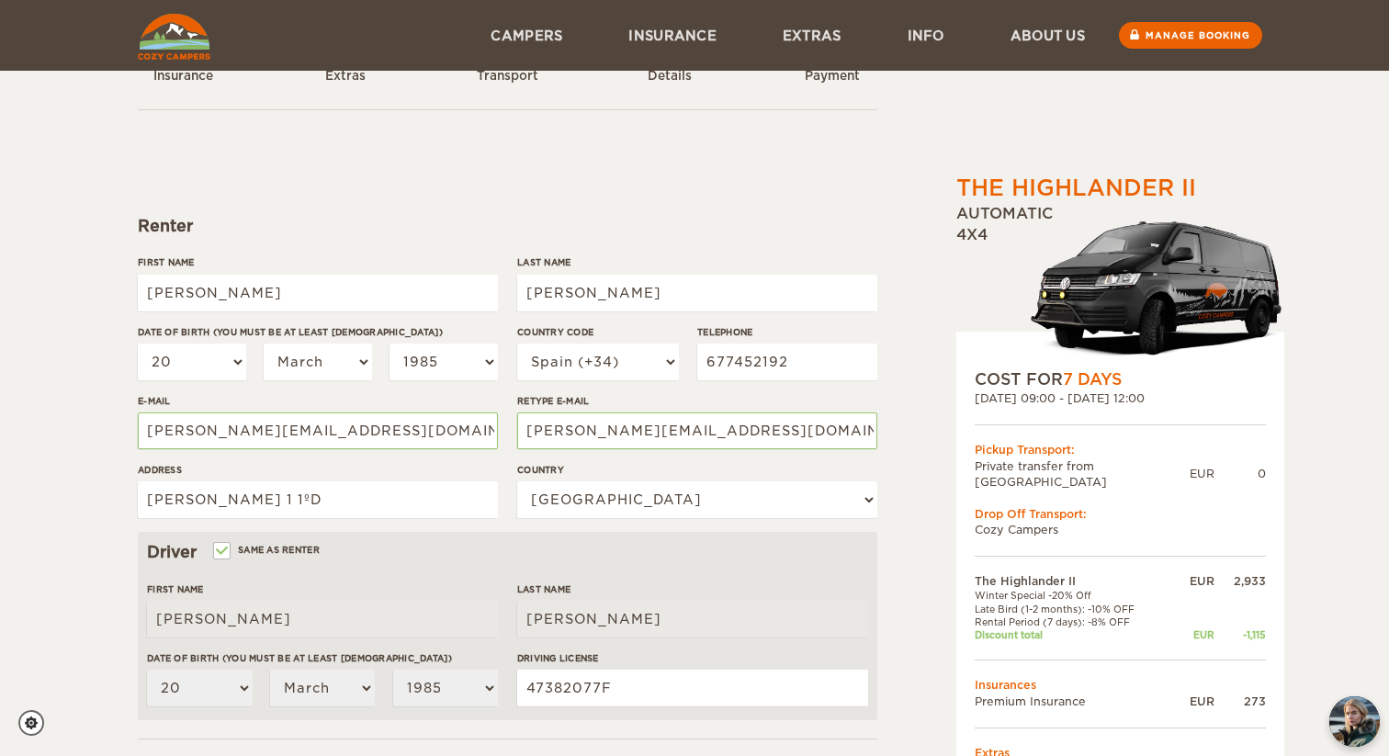
scroll to position [0, 0]
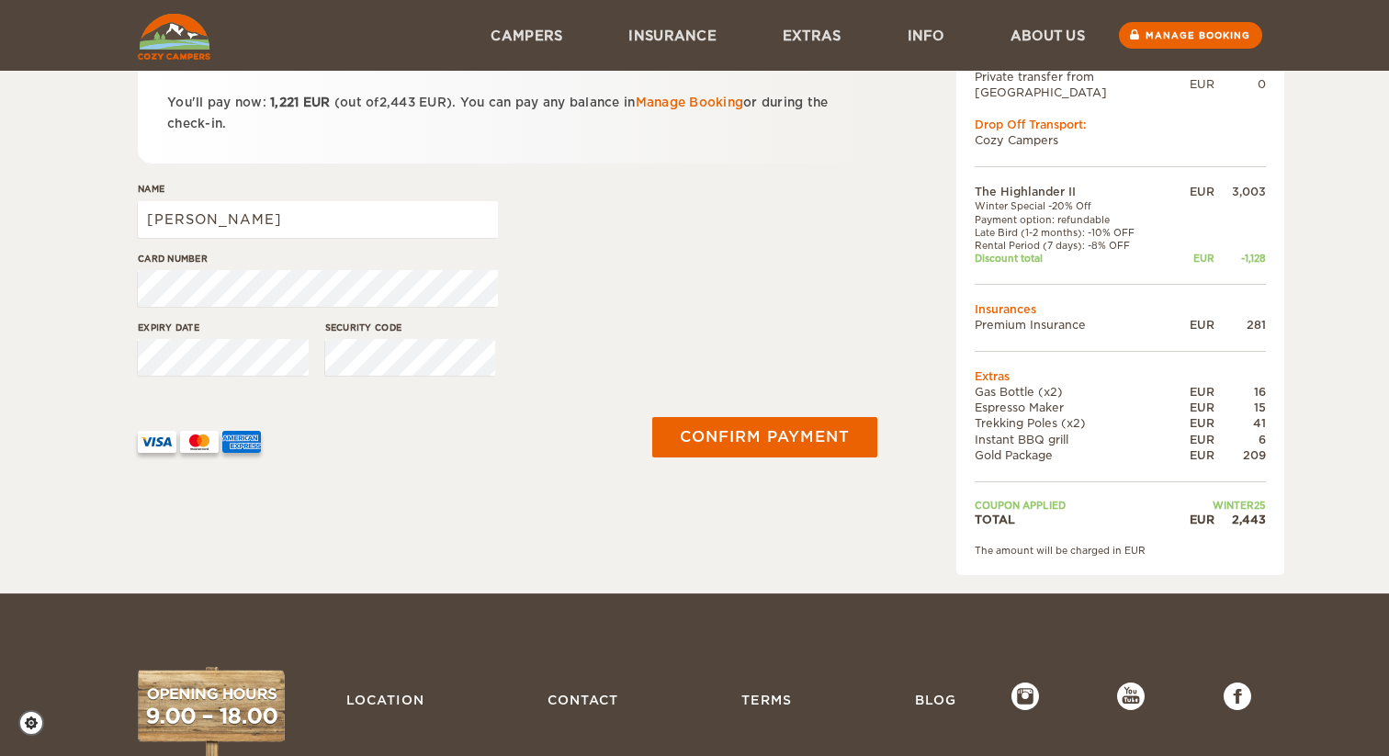
scroll to position [279, 0]
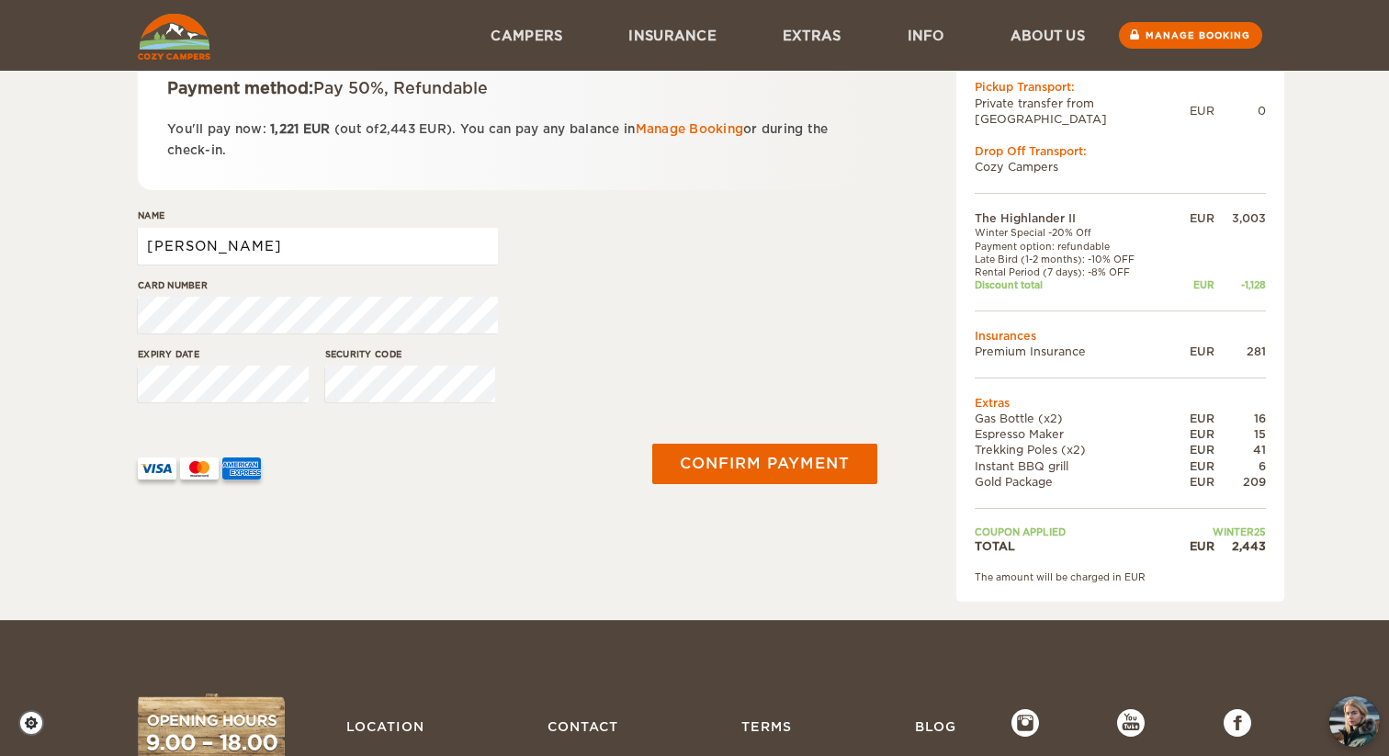
click at [377, 257] on input "[PERSON_NAME]" at bounding box center [318, 246] width 360 height 37
type input "[PERSON_NAME]"
click at [690, 466] on button "Confirm payment" at bounding box center [763, 464] width 231 height 41
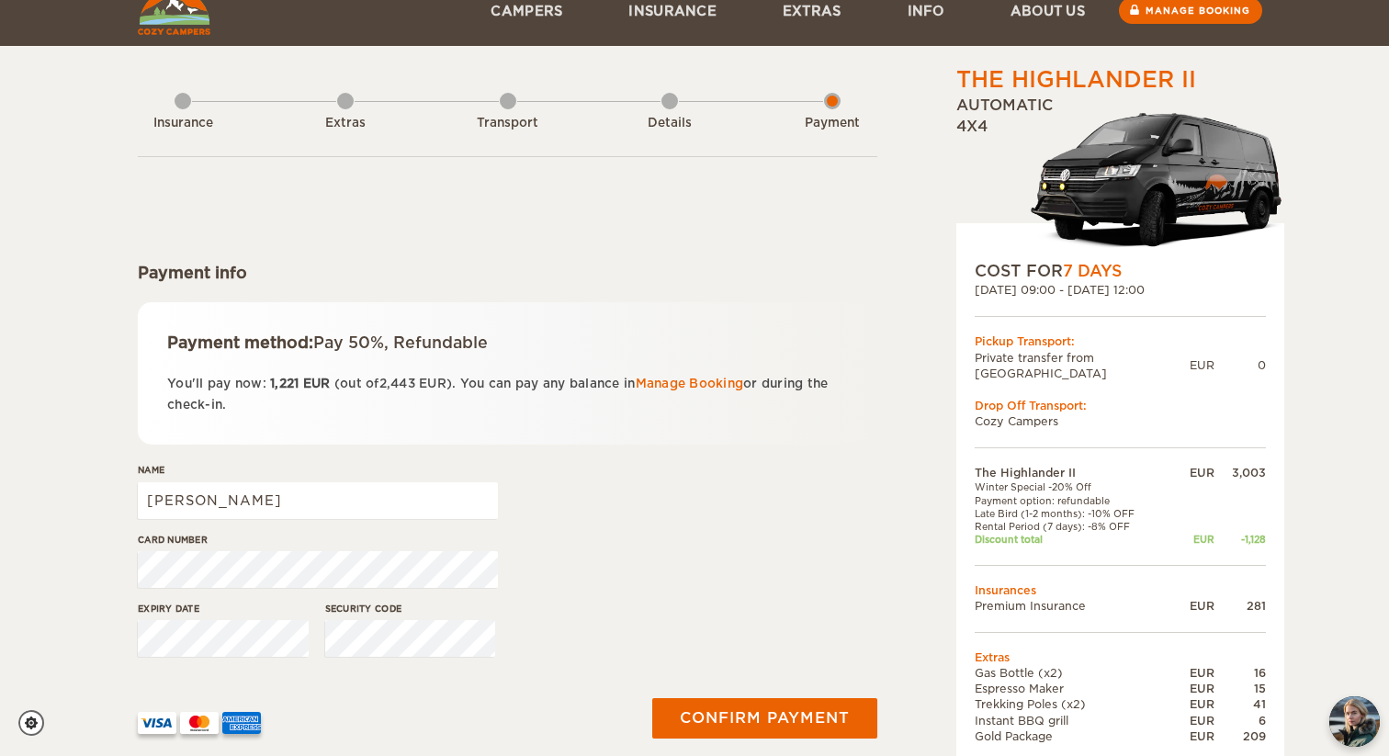
scroll to position [36, 0]
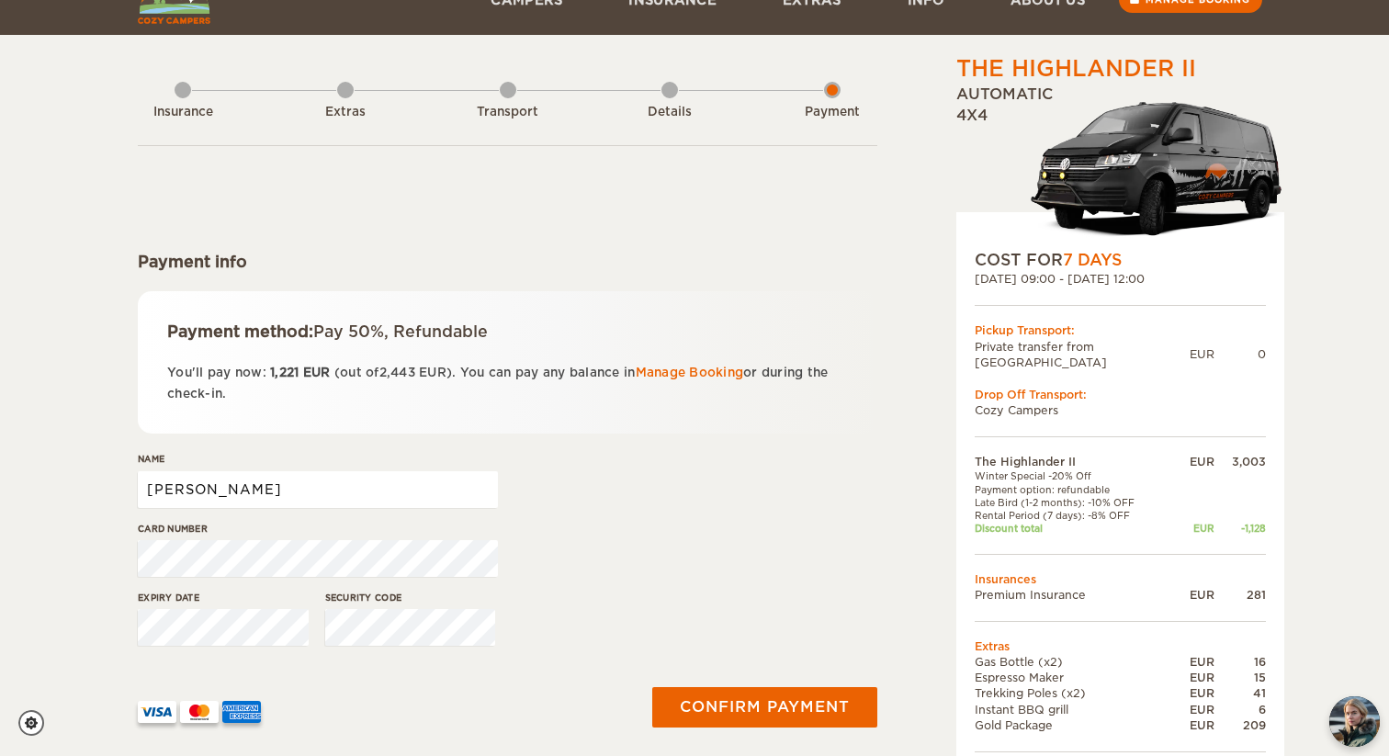
click at [424, 492] on input "carlos santiso pombo" at bounding box center [318, 489] width 360 height 37
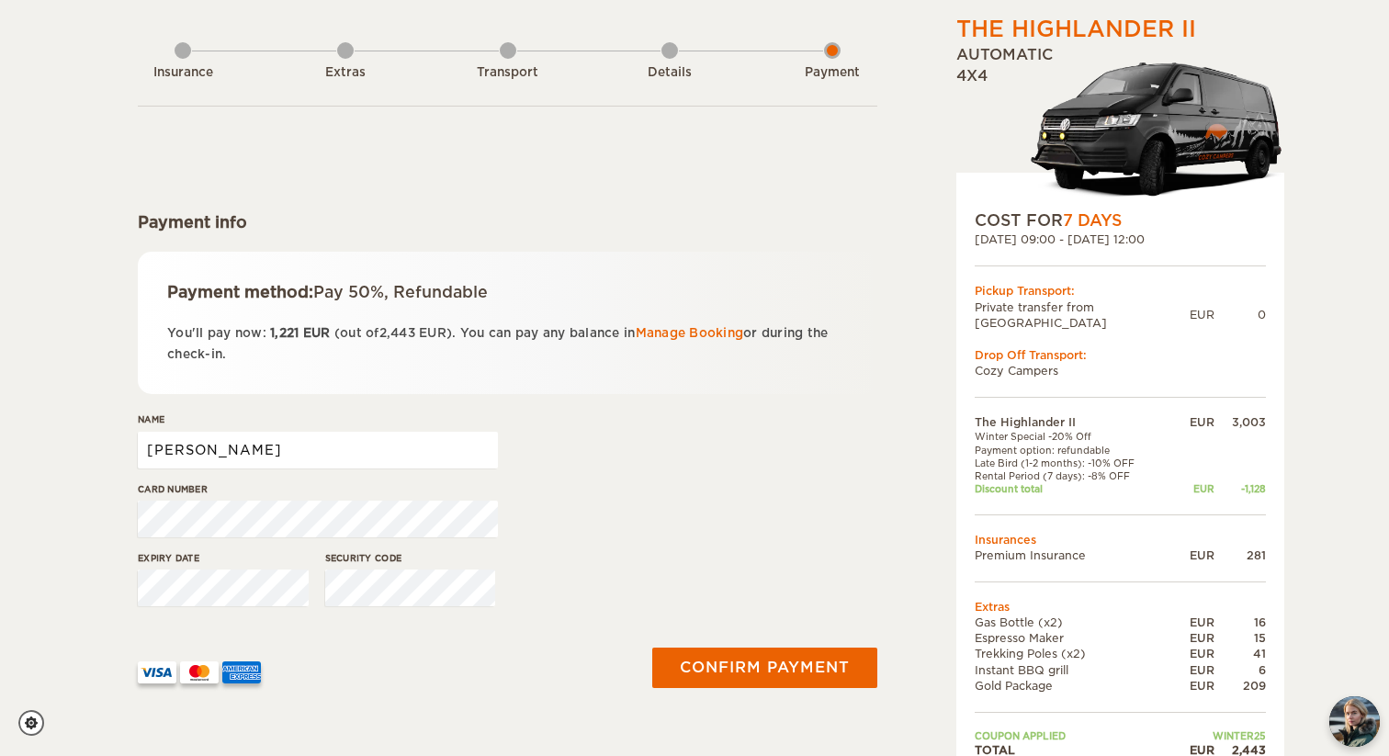
scroll to position [78, 0]
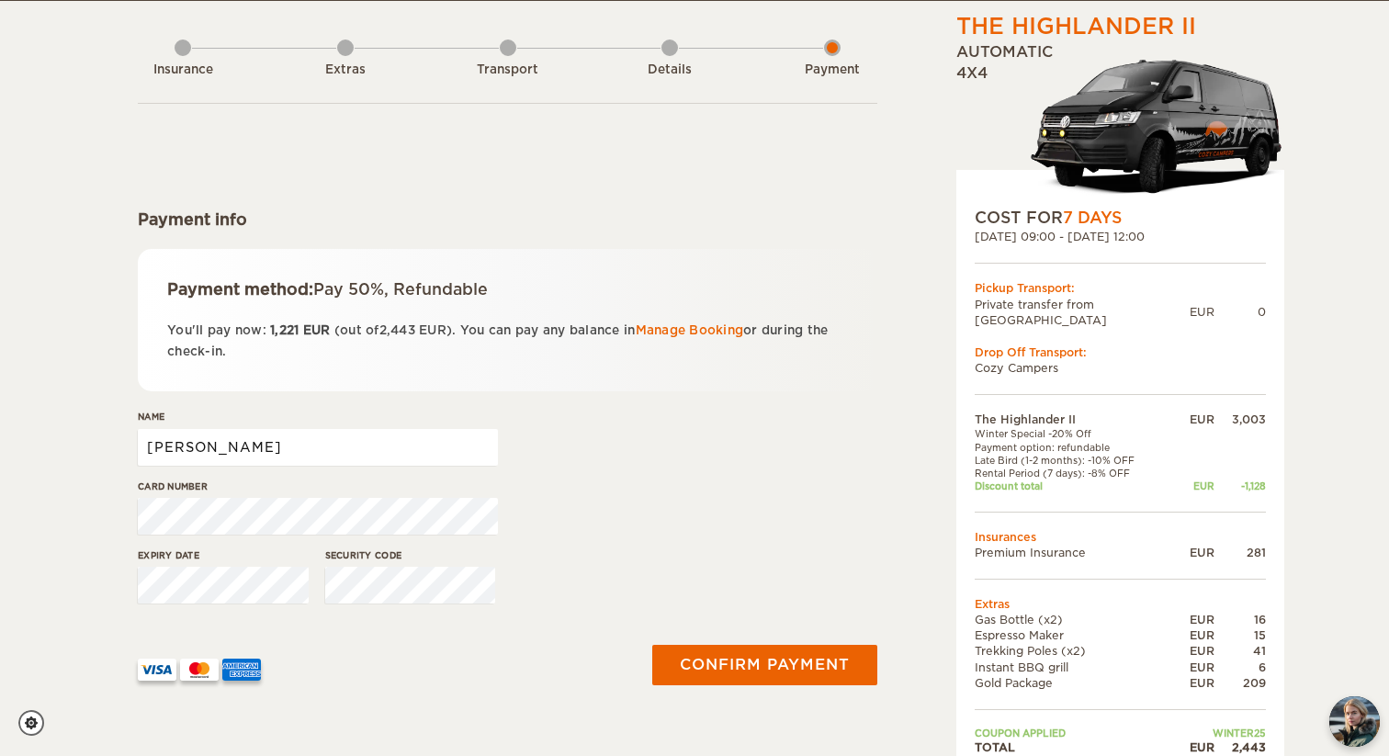
type input "Noemi Manso Ferreiro"
click at [282, 603] on div "Expiry date" at bounding box center [223, 582] width 171 height 69
click at [745, 655] on button "Confirm payment" at bounding box center [763, 665] width 231 height 41
